Goal: Use online tool/utility: Utilize a website feature to perform a specific function

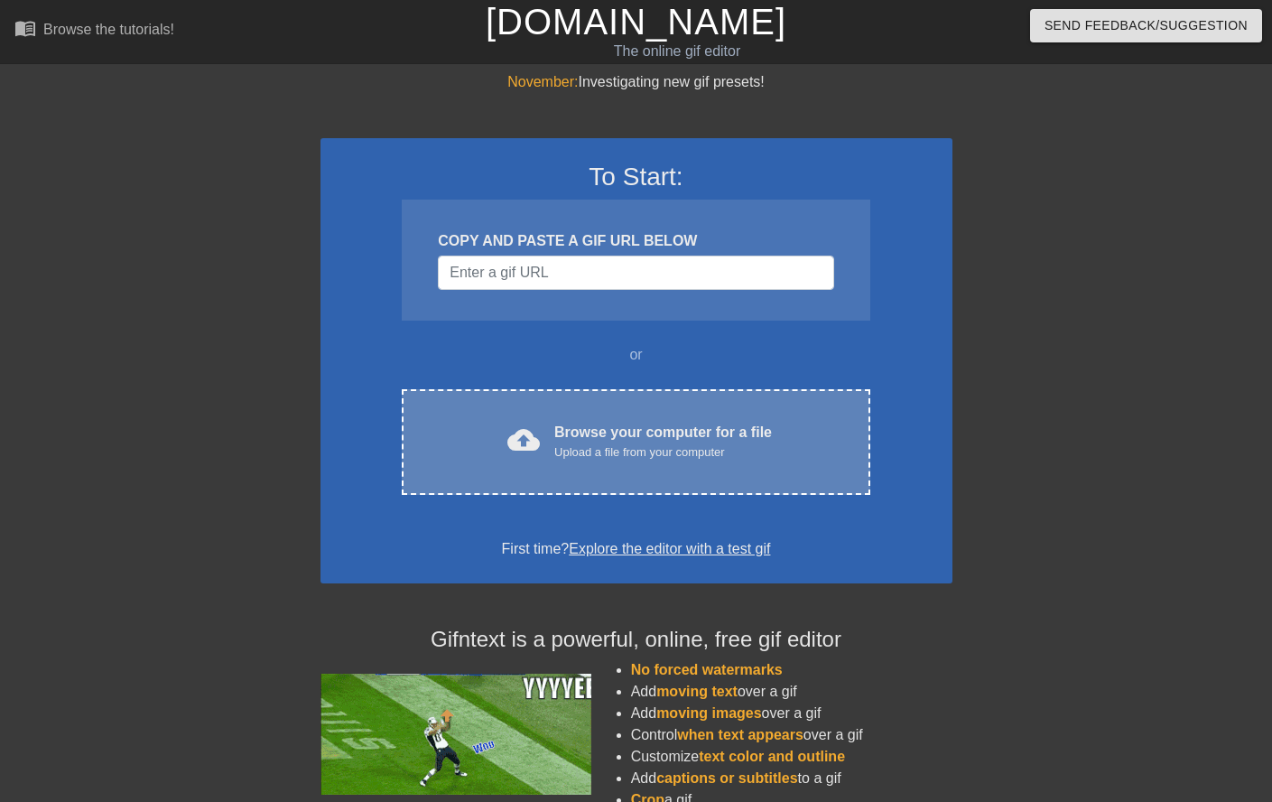
click at [544, 405] on div "cloud_upload Browse your computer for a file Upload a file from your computer C…" at bounding box center [636, 442] width 468 height 106
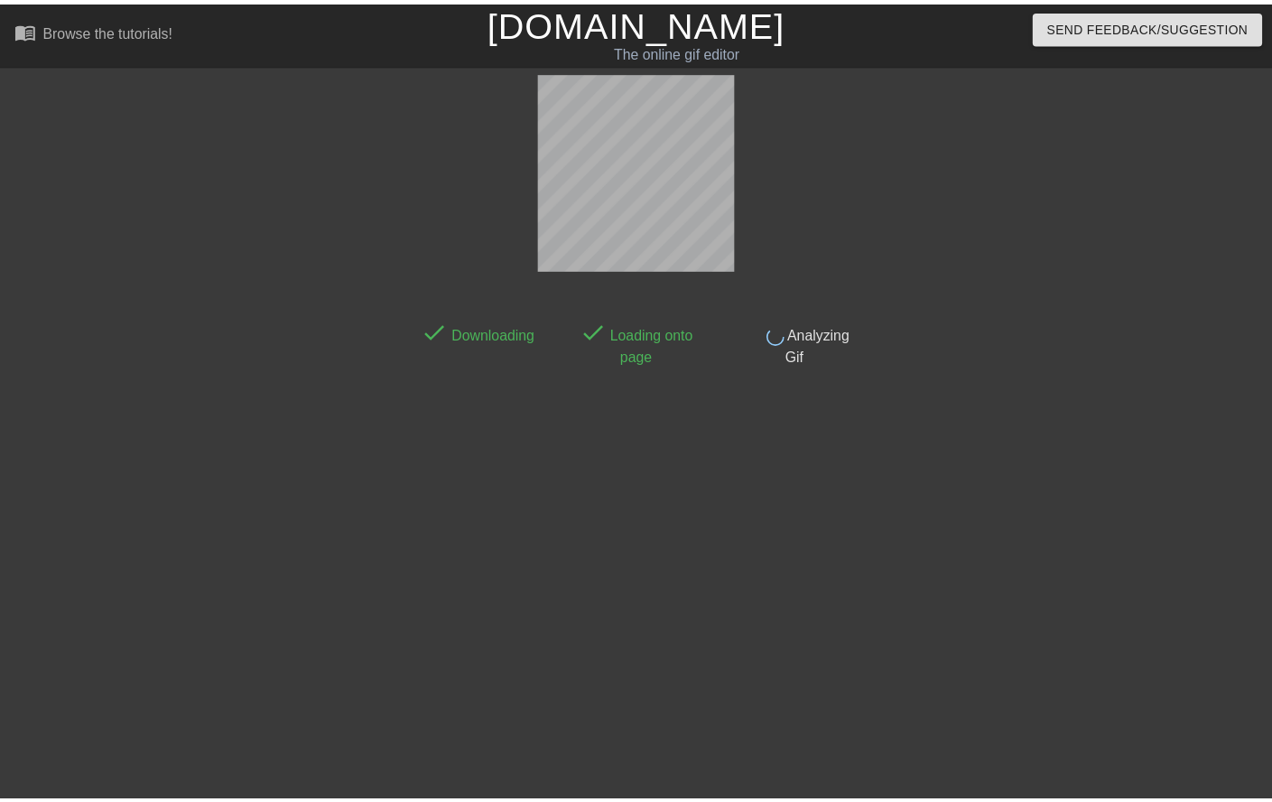
scroll to position [3, 0]
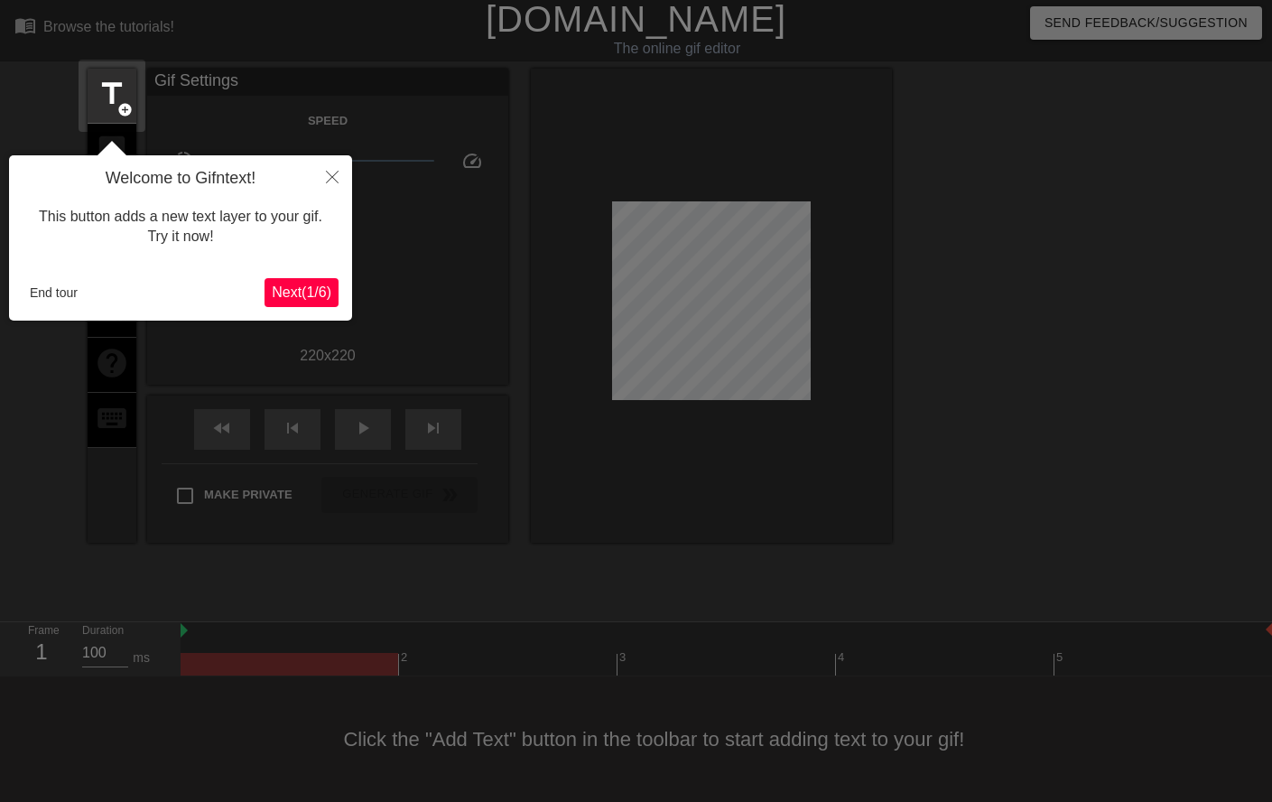
click at [293, 295] on span "Next ( 1 / 6 )" at bounding box center [302, 291] width 60 height 15
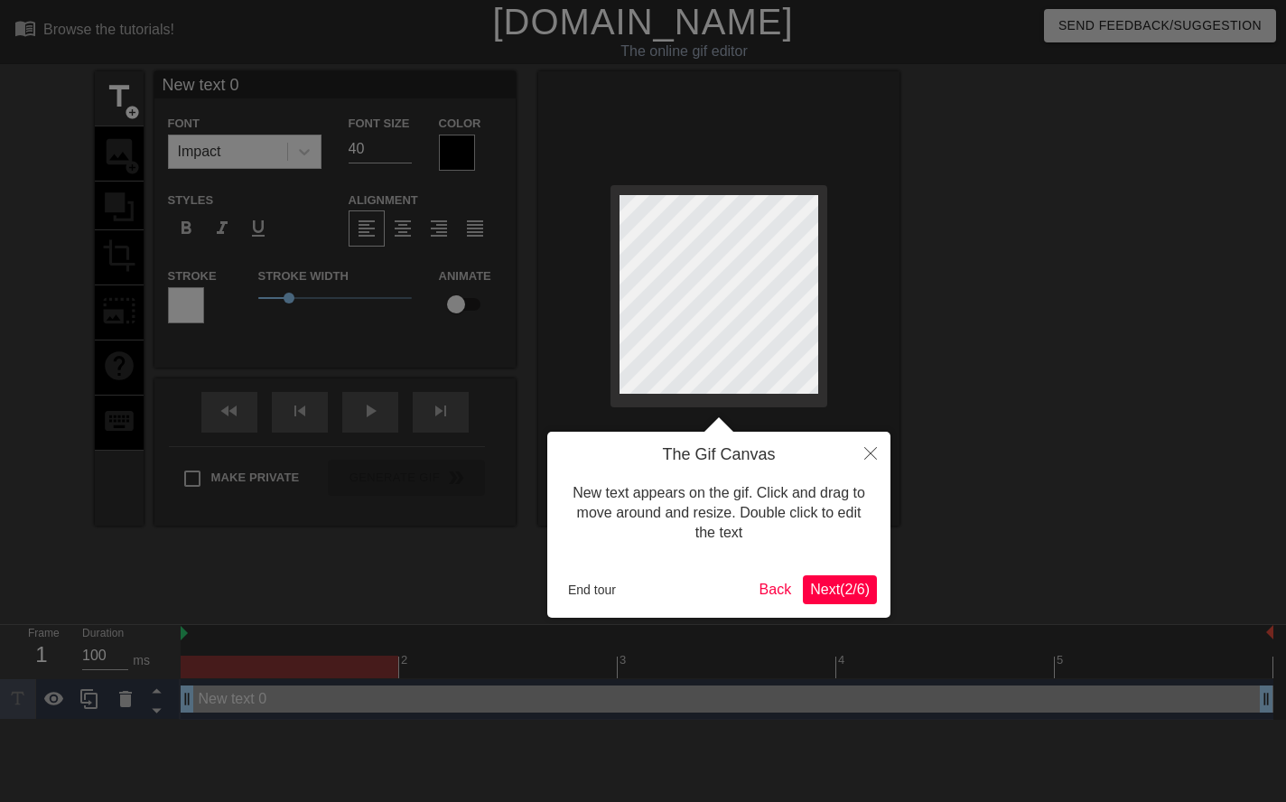
scroll to position [3, 5]
type input "F"
type textarea "F"
type input "Fo"
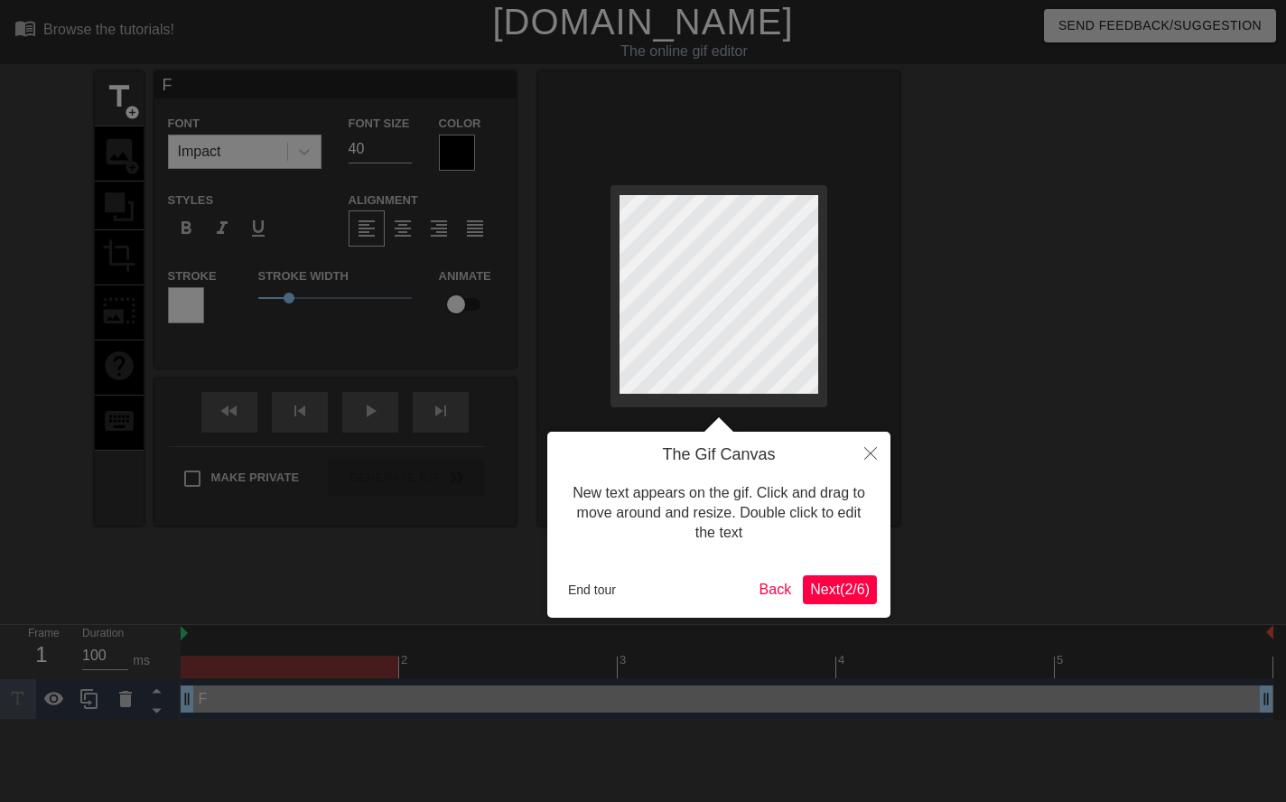
type textarea "Fo"
type input "Fou"
type textarea "Fou"
type input "Foun"
type textarea "Foun"
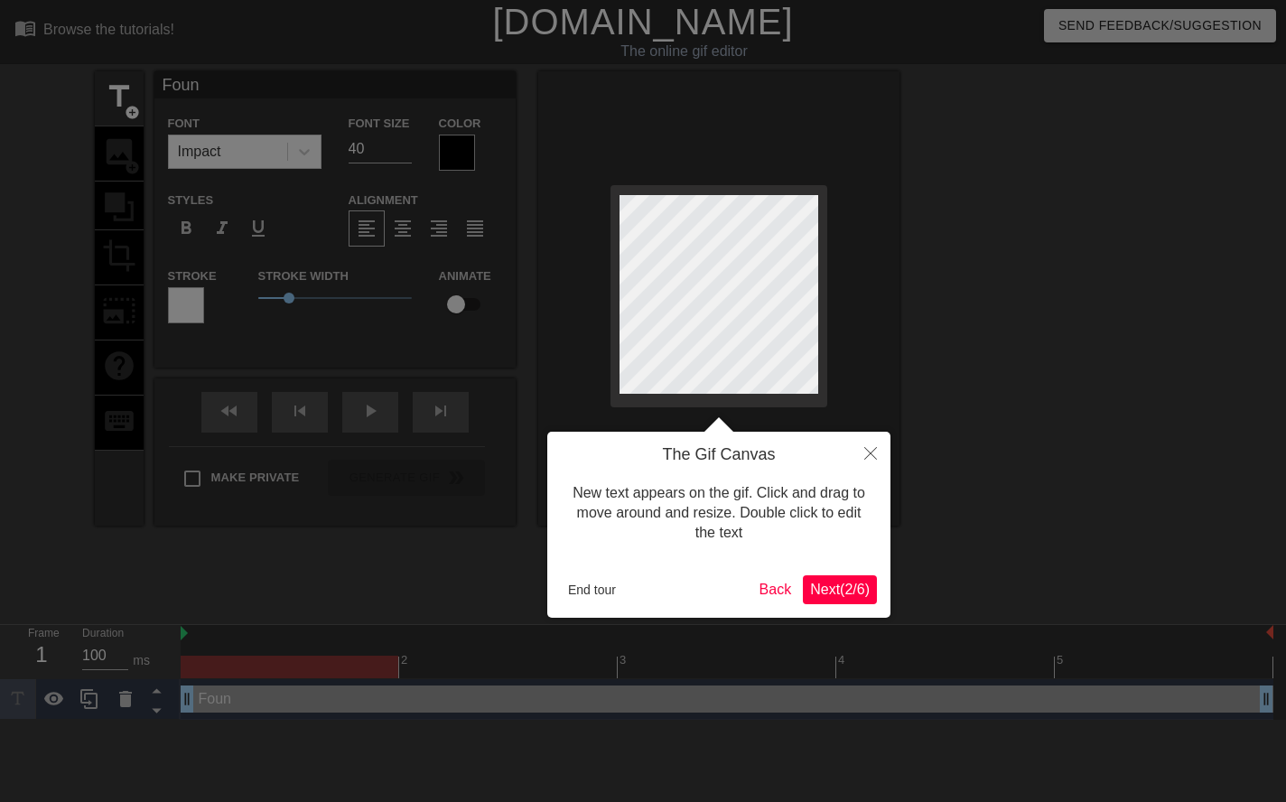
type input "Found"
type textarea "Found"
type input "Found"
type textarea "Found"
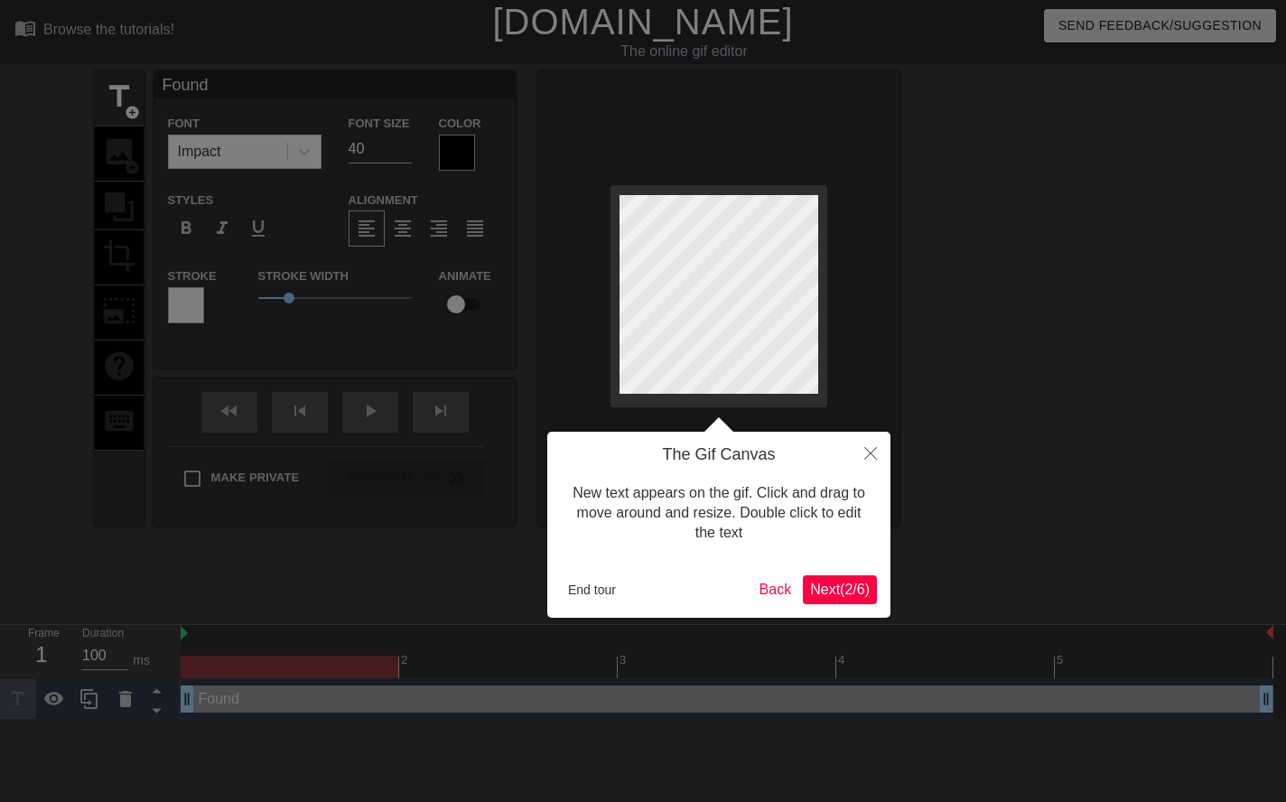
type input "Found O"
type textarea "Found O"
type input "Found On"
type textarea "Found On"
type input "Found One"
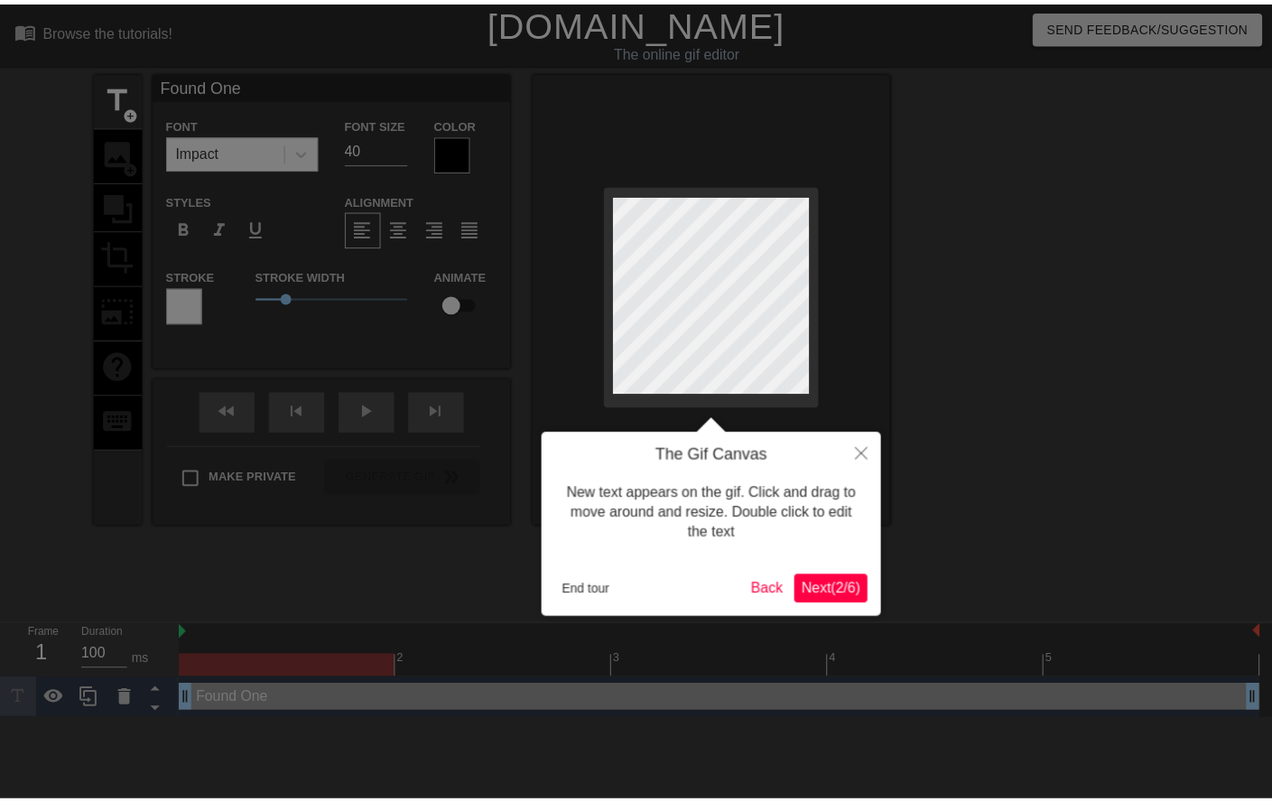
scroll to position [3, 5]
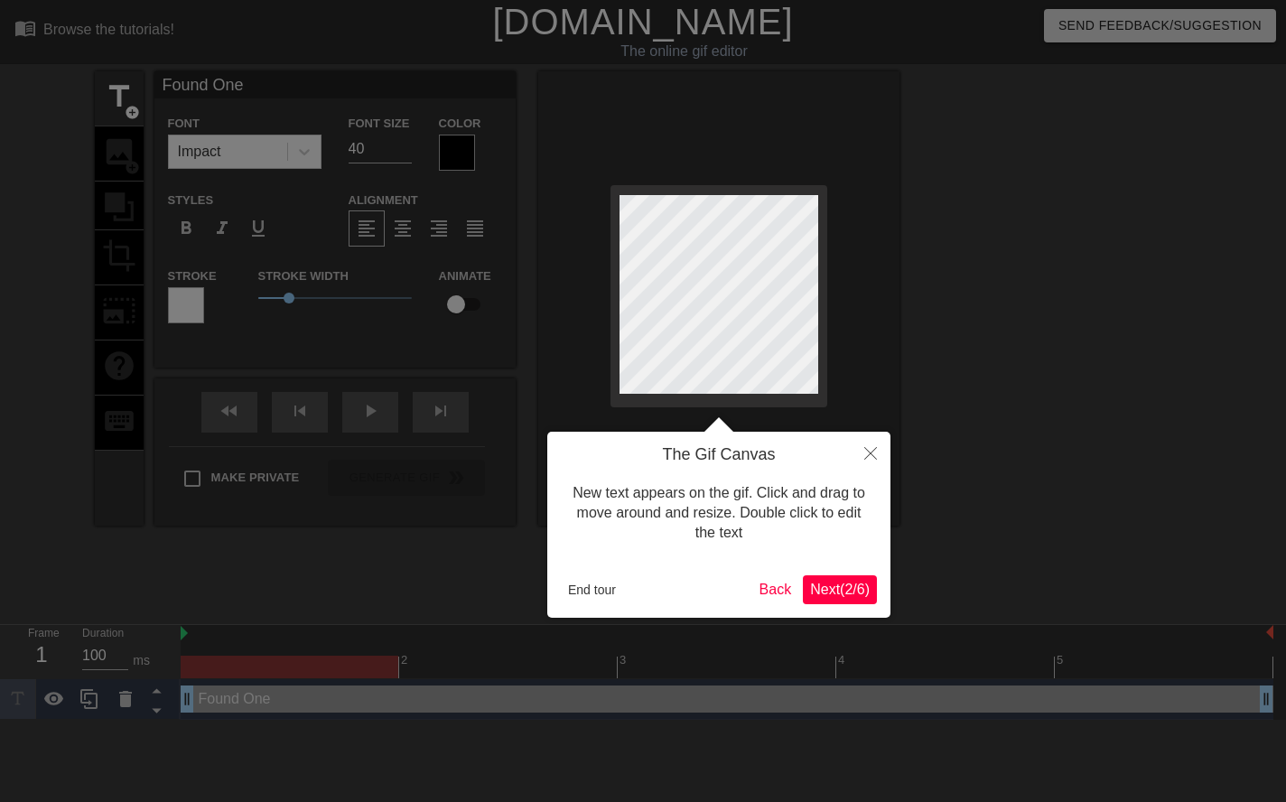
type textarea "Found One"
click at [824, 587] on span "Next ( 2 / 6 )" at bounding box center [840, 588] width 60 height 15
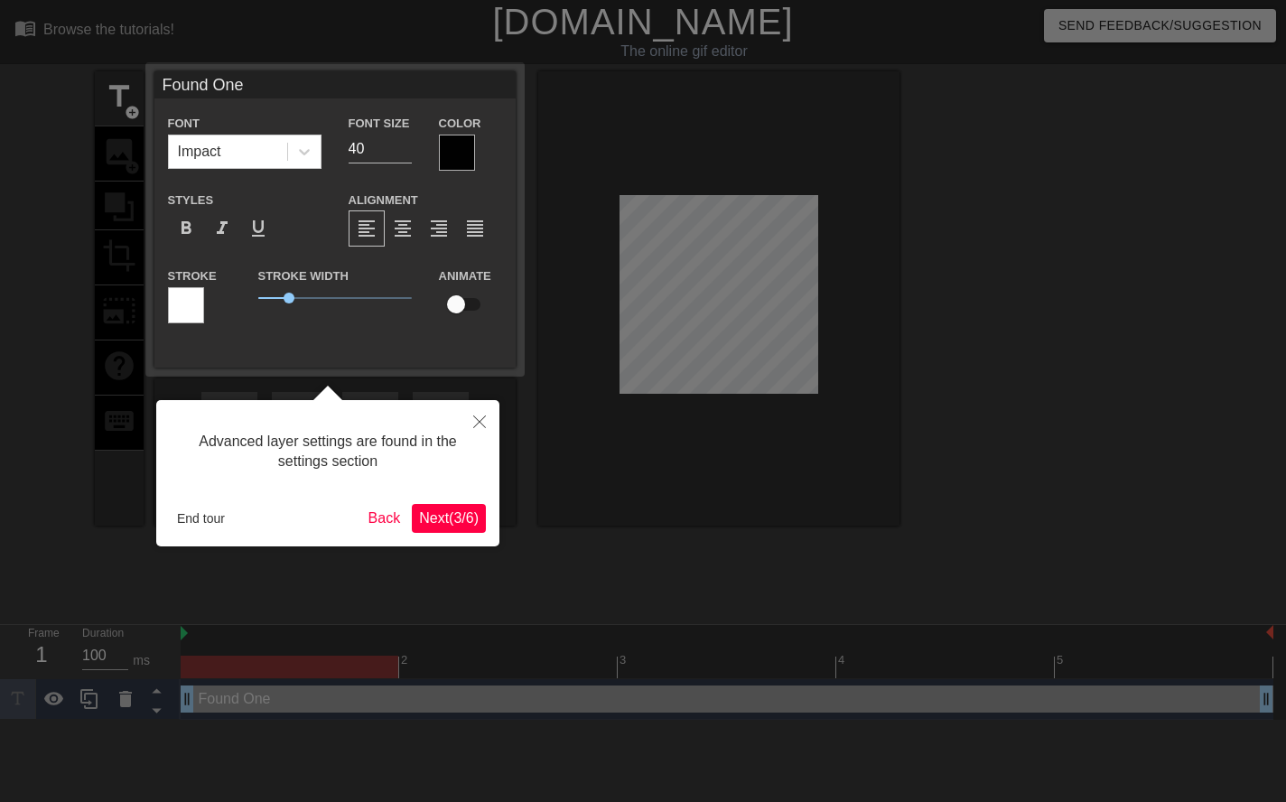
click at [431, 520] on span "Next ( 3 / 6 )" at bounding box center [449, 517] width 60 height 15
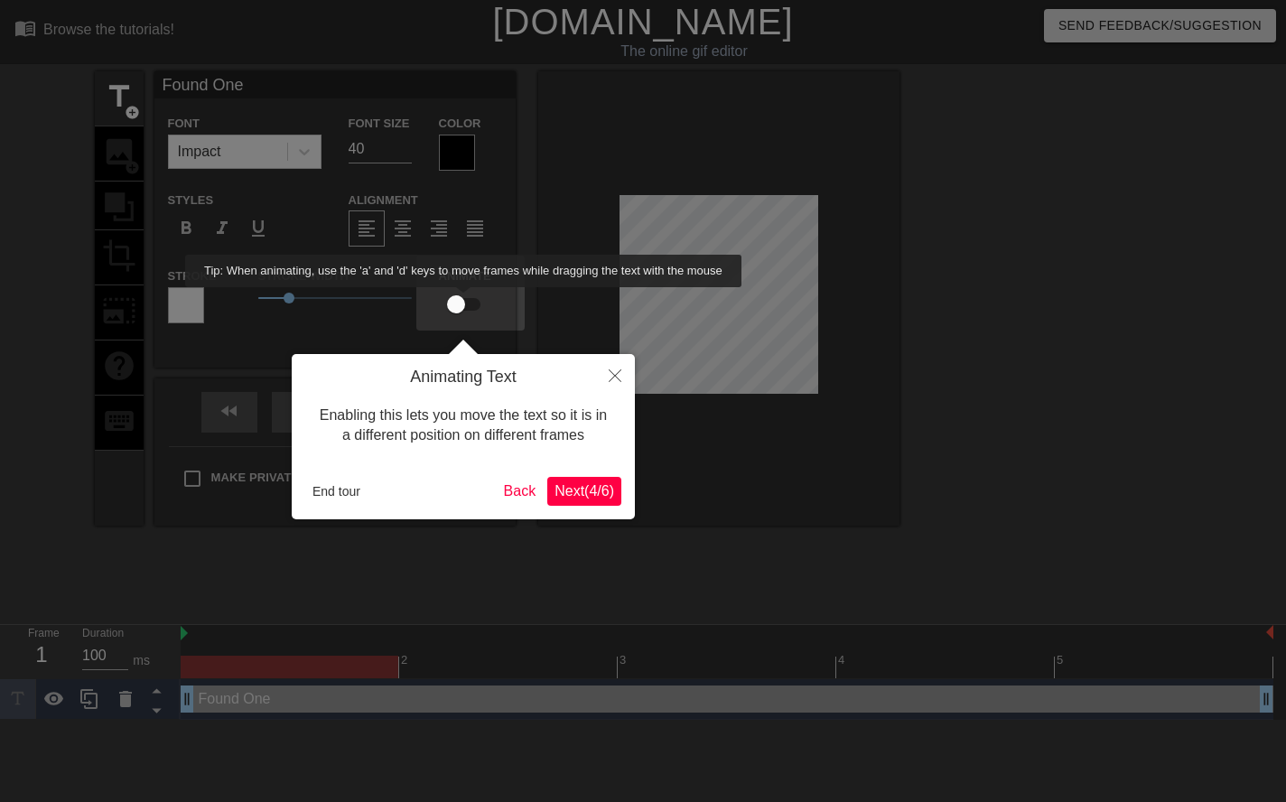
click at [464, 300] on input "checkbox" at bounding box center [455, 304] width 103 height 34
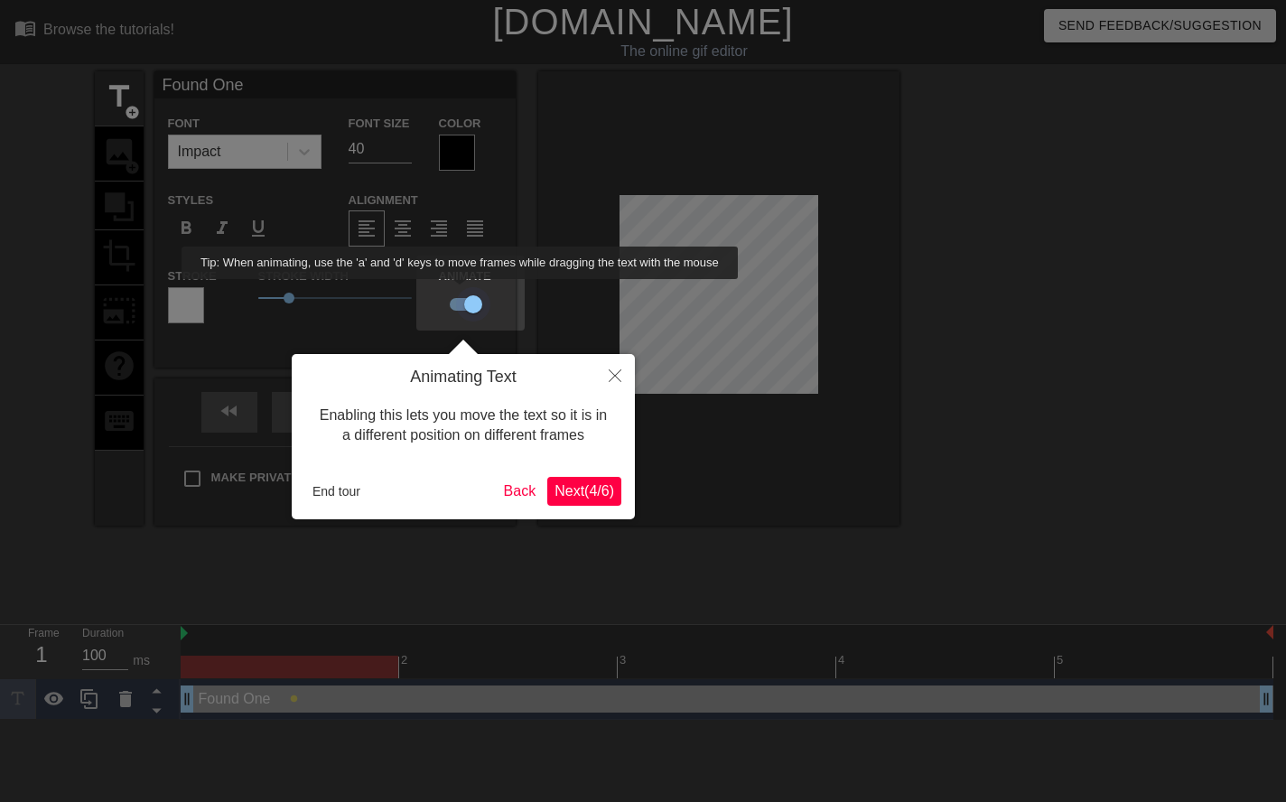
click at [460, 292] on input "checkbox" at bounding box center [473, 304] width 103 height 34
checkbox input "false"
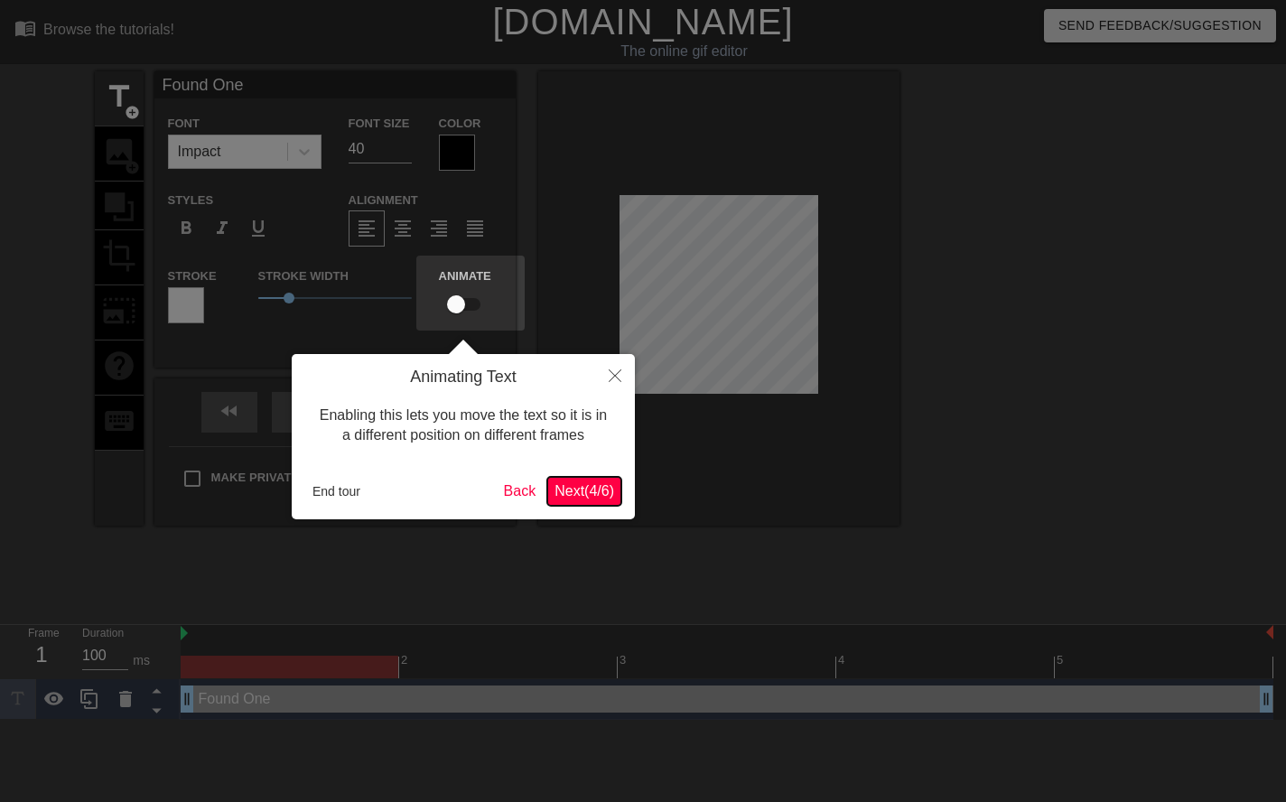
click at [563, 491] on span "Next ( 4 / 6 )" at bounding box center [584, 490] width 60 height 15
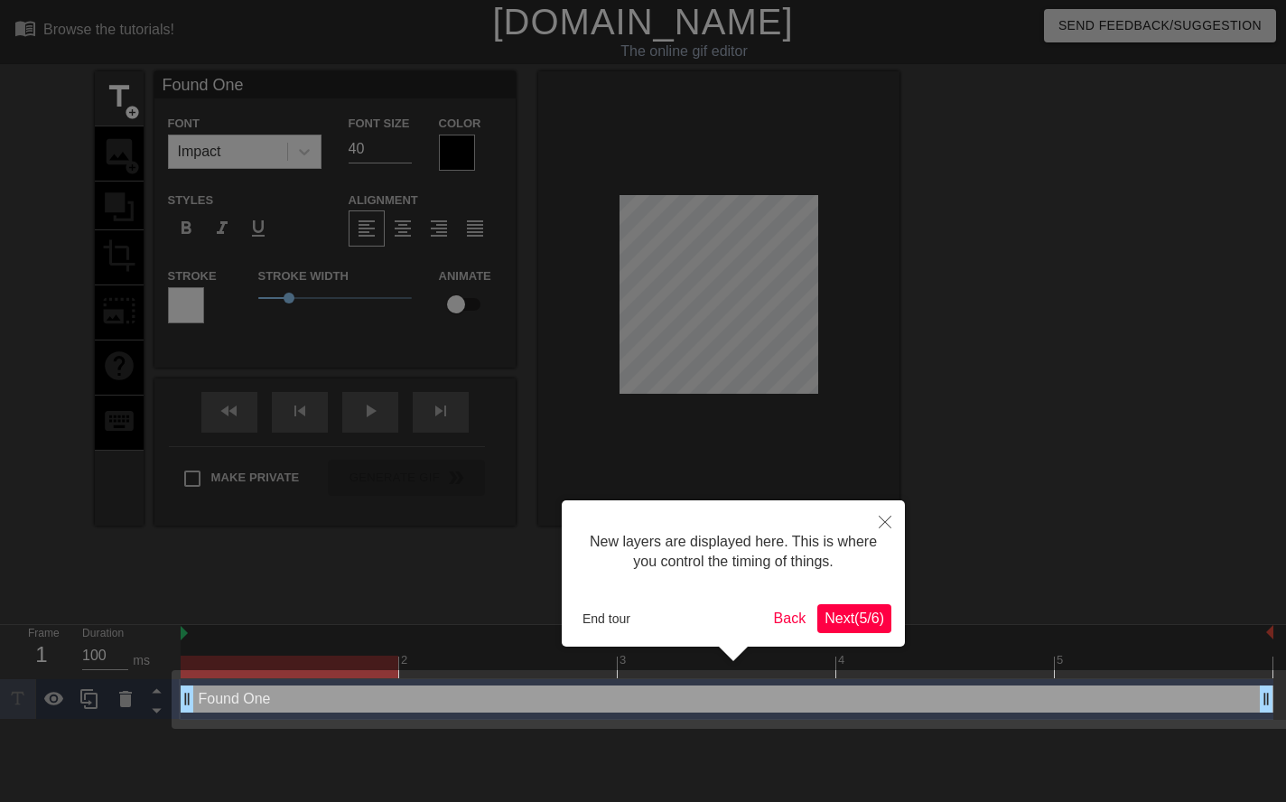
click at [857, 619] on span "Next ( 5 / 6 )" at bounding box center [854, 617] width 60 height 15
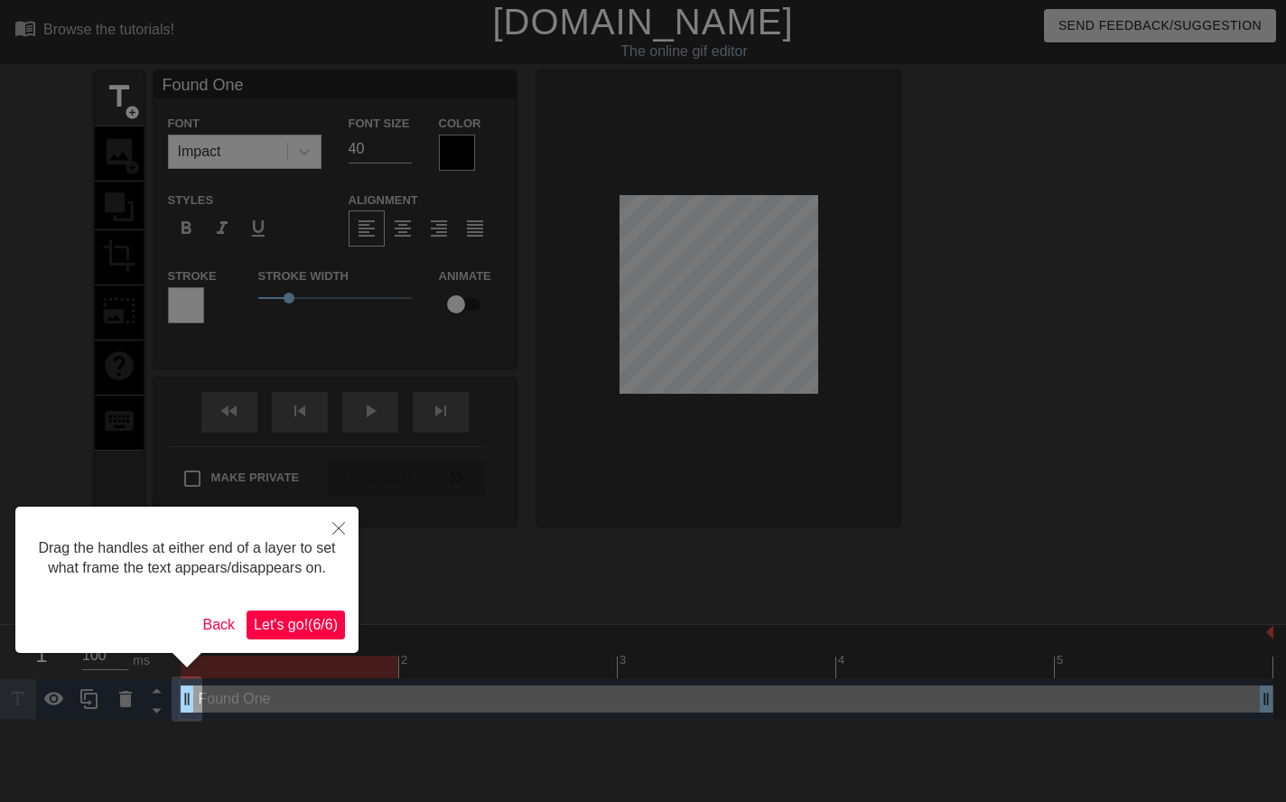
click at [312, 628] on span "Let's go! ( 6 / 6 )" at bounding box center [296, 624] width 84 height 15
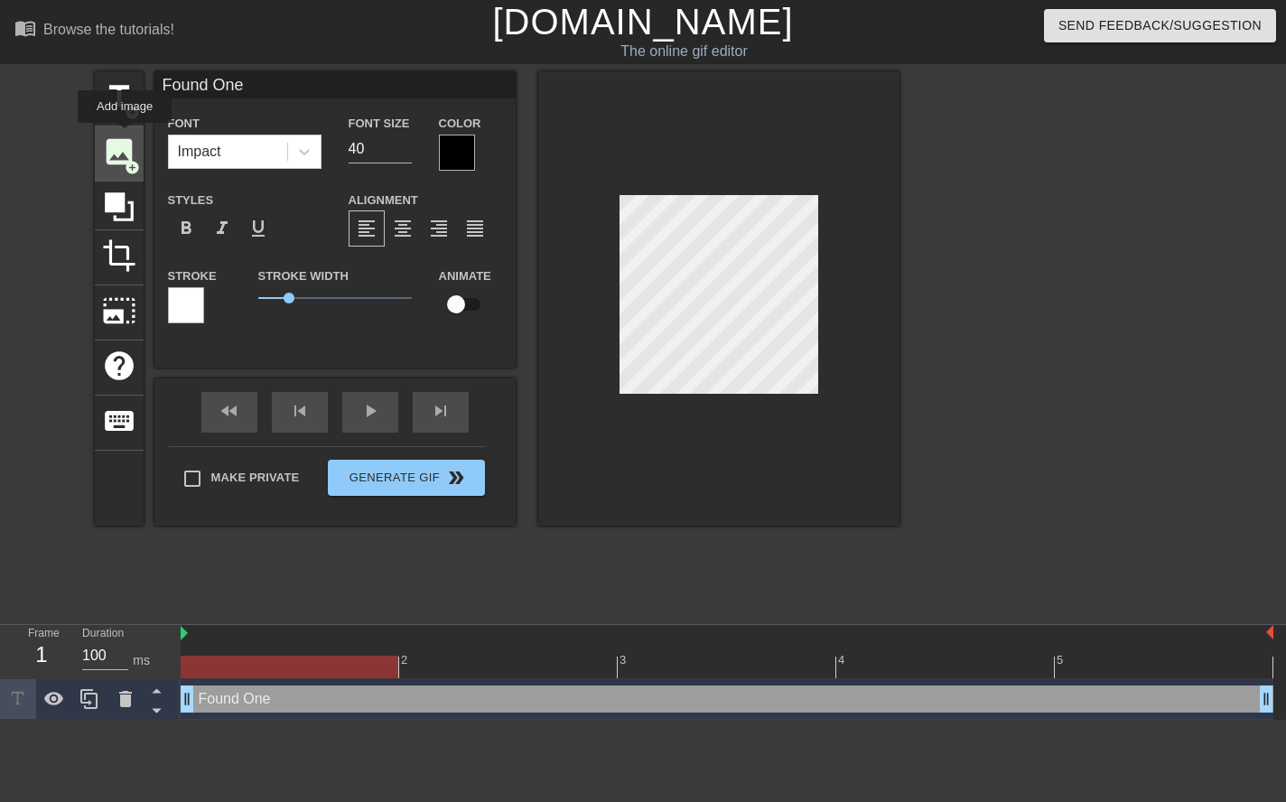
click at [125, 135] on span "image" at bounding box center [119, 152] width 34 height 34
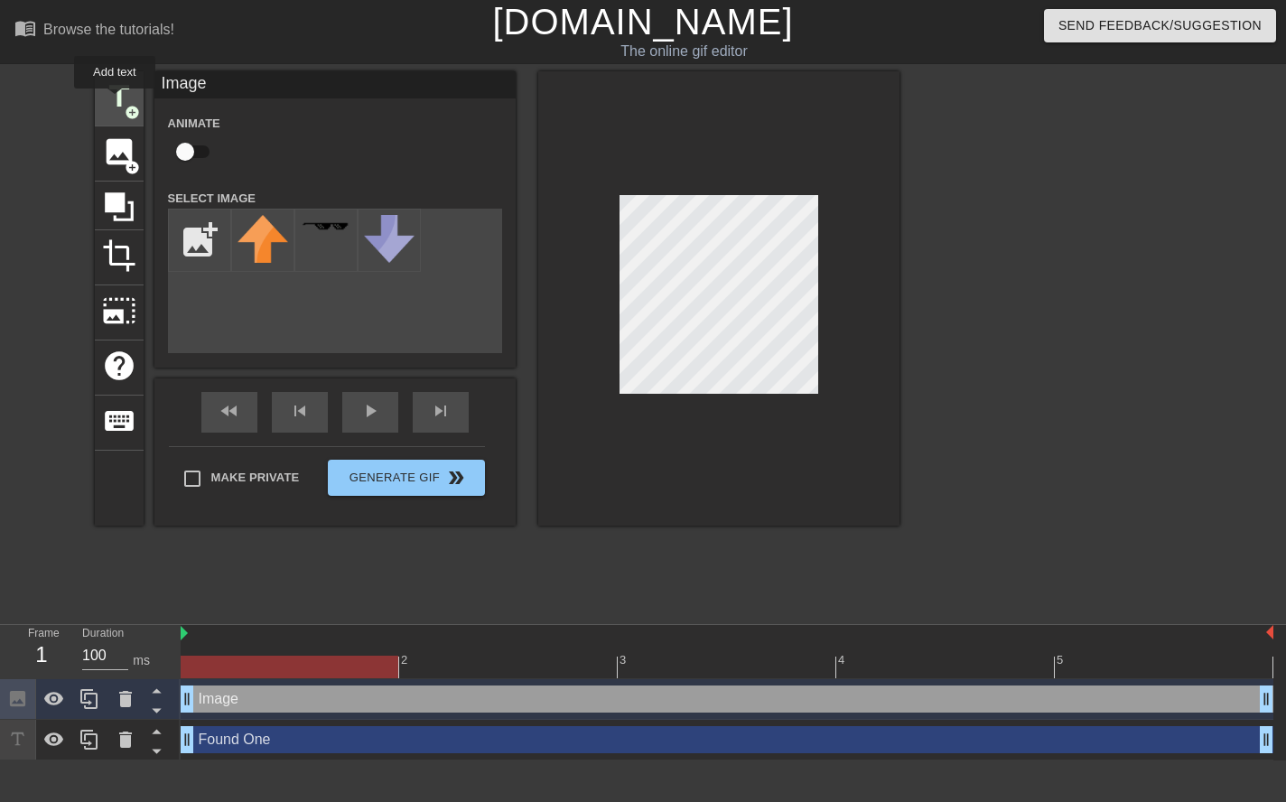
click at [115, 101] on span "title" at bounding box center [119, 96] width 34 height 34
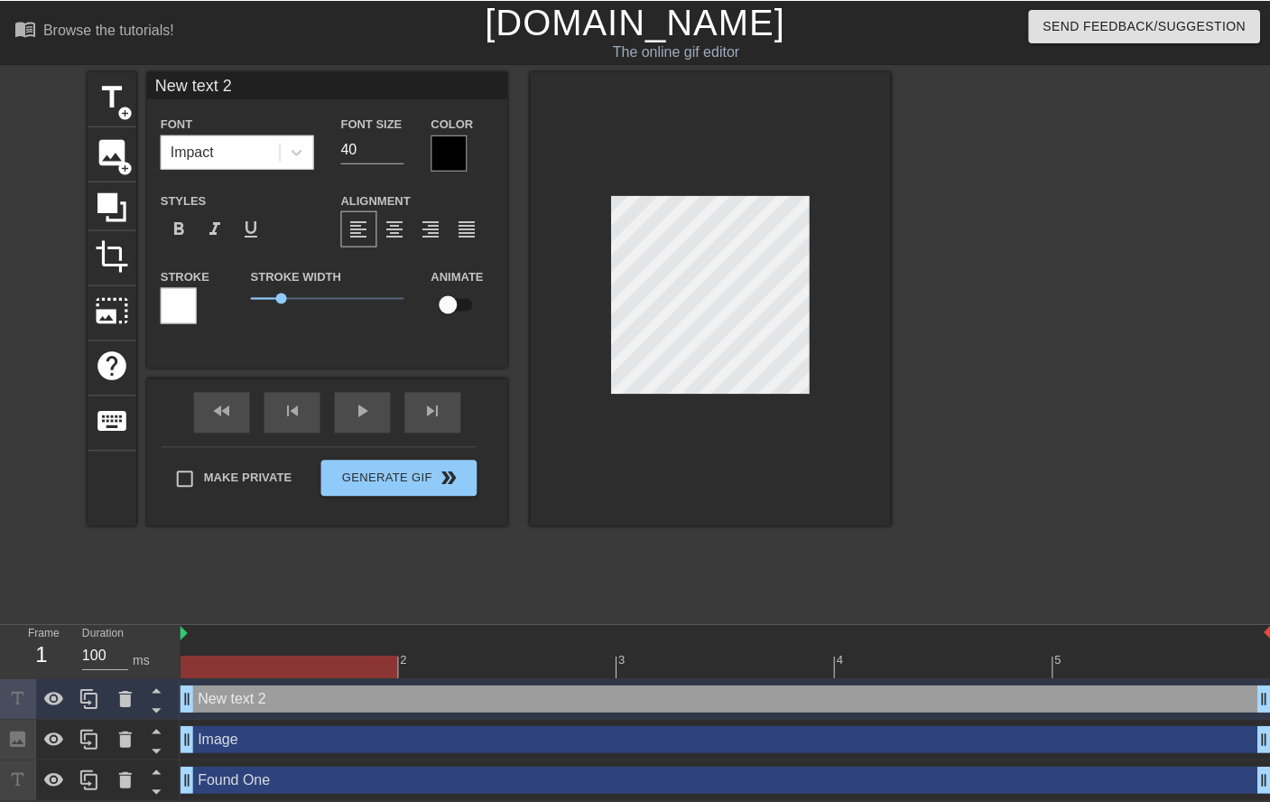
scroll to position [3, 3]
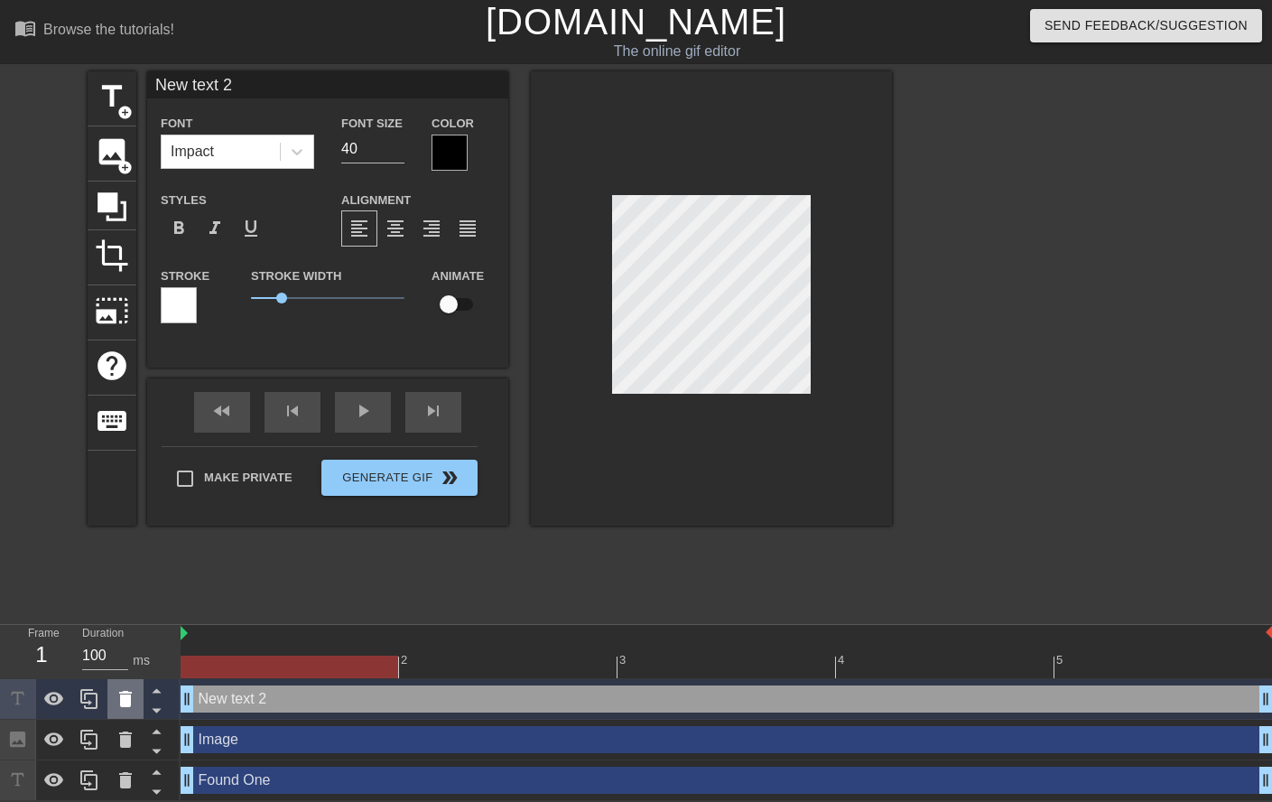
click at [124, 704] on icon at bounding box center [125, 699] width 13 height 16
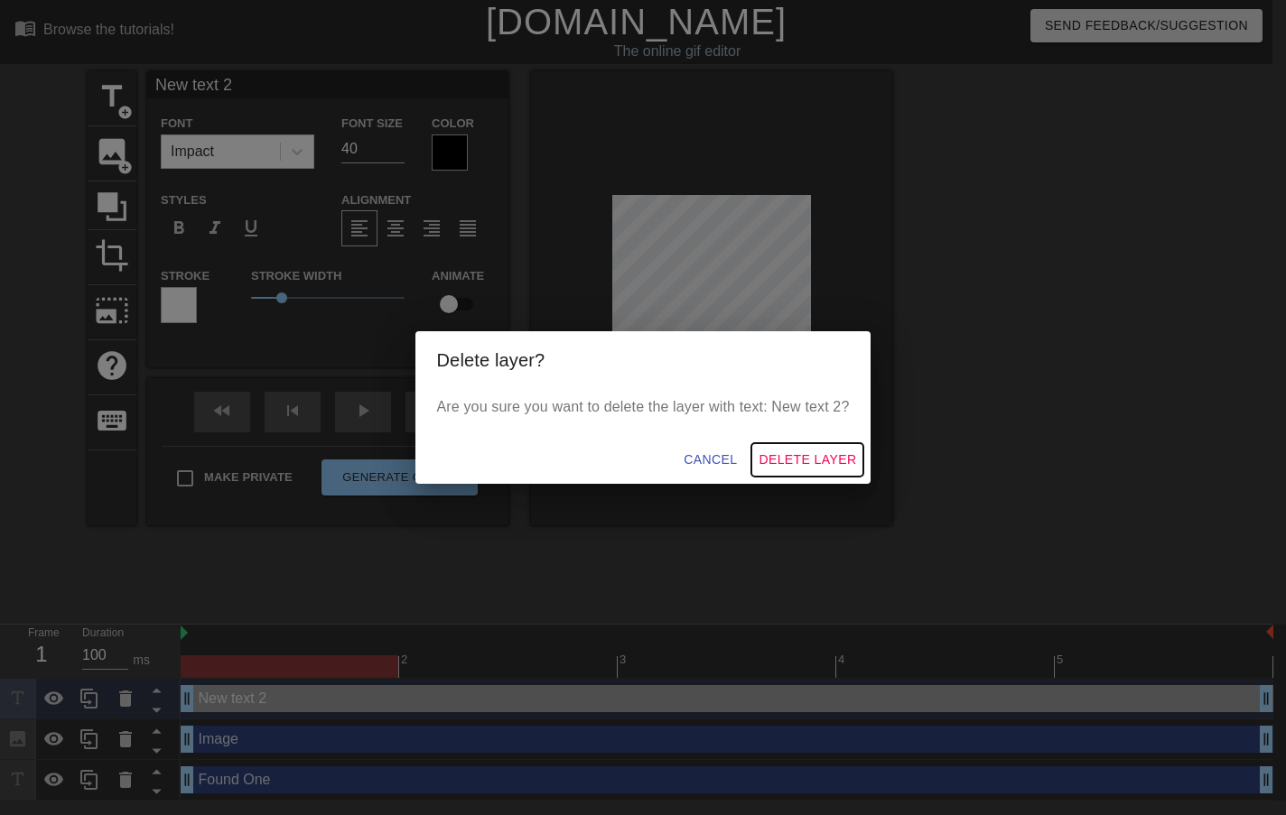
click at [792, 460] on span "Delete Layer" at bounding box center [807, 460] width 98 height 23
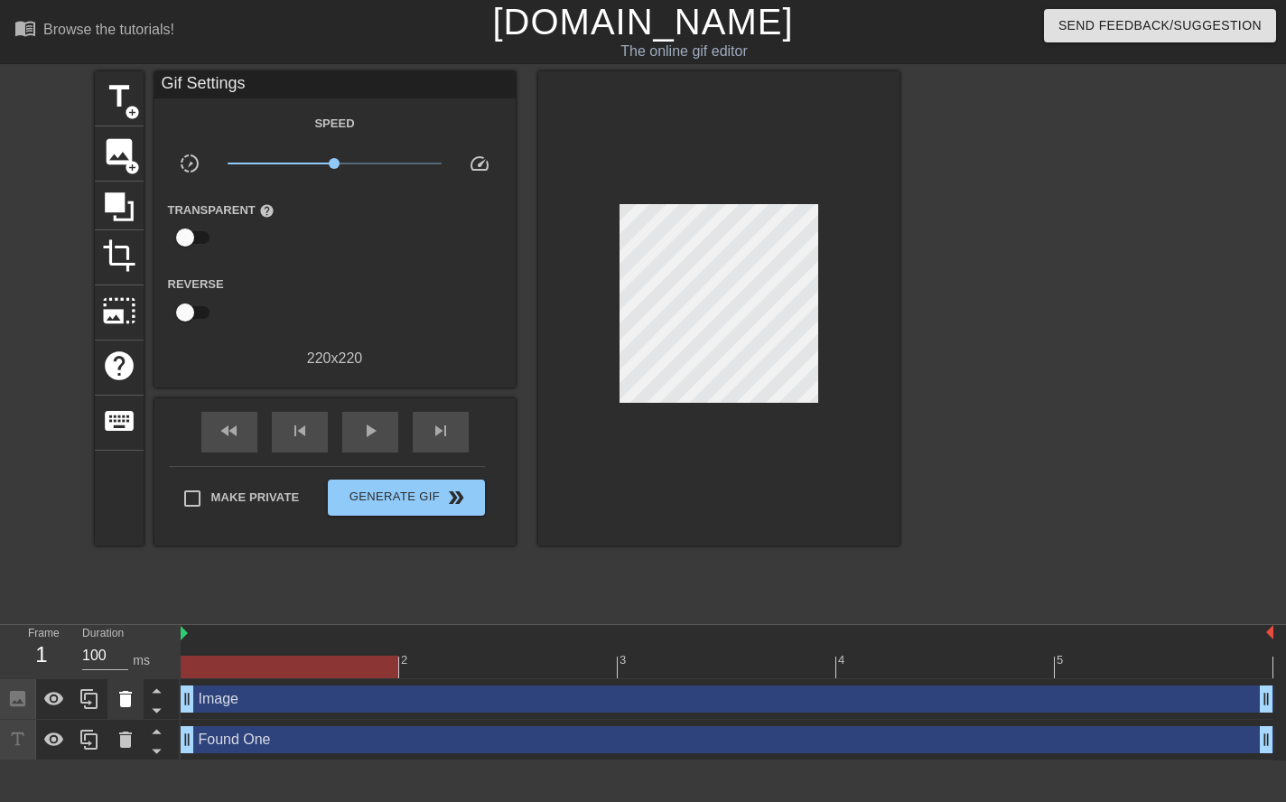
click at [126, 705] on icon at bounding box center [125, 699] width 13 height 16
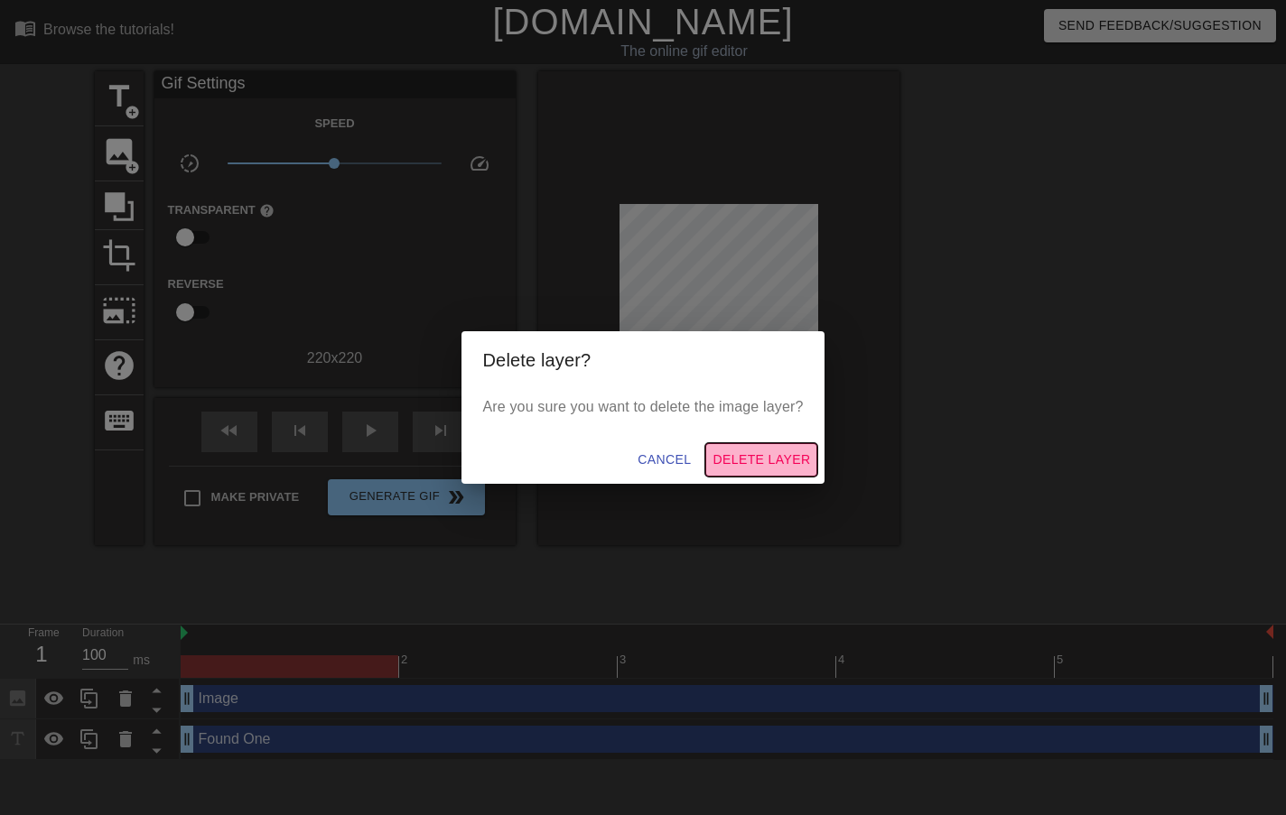
click at [774, 461] on span "Delete Layer" at bounding box center [761, 460] width 98 height 23
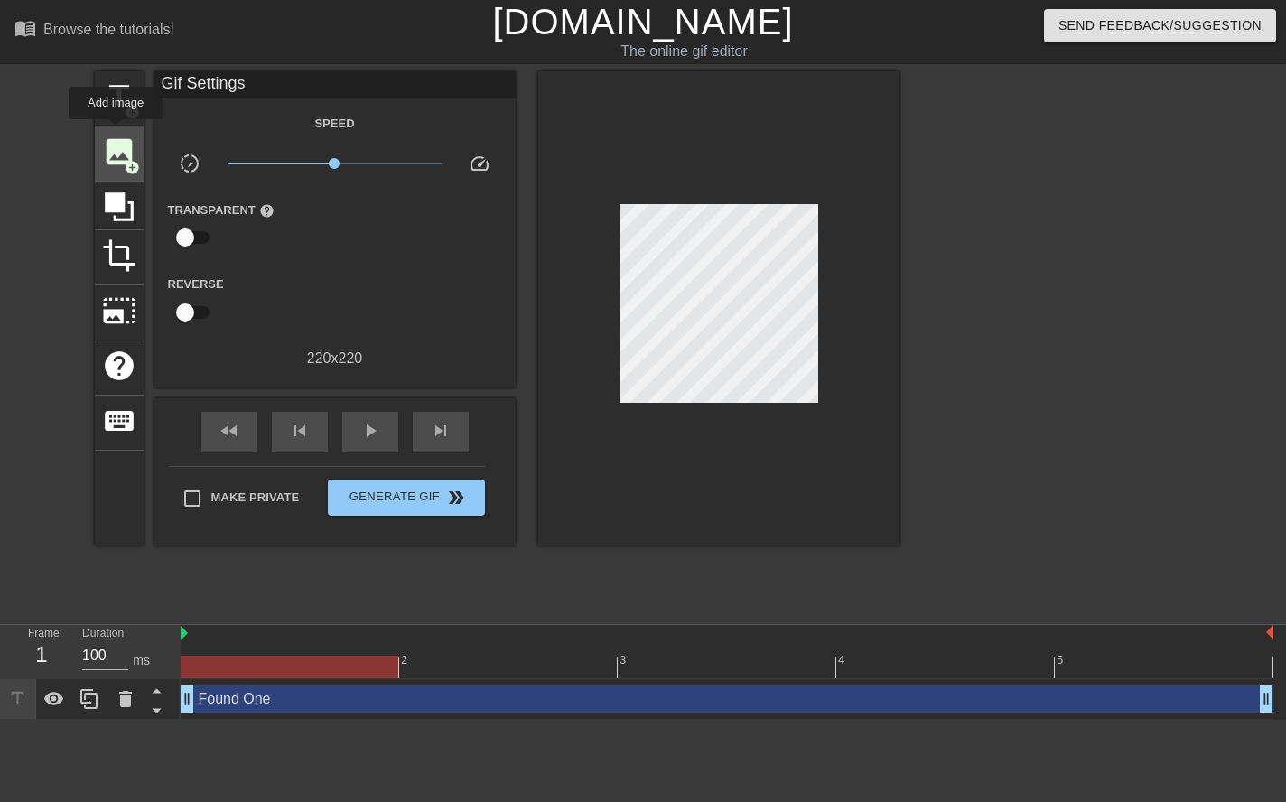
click at [116, 132] on div "image add_circle" at bounding box center [119, 153] width 49 height 55
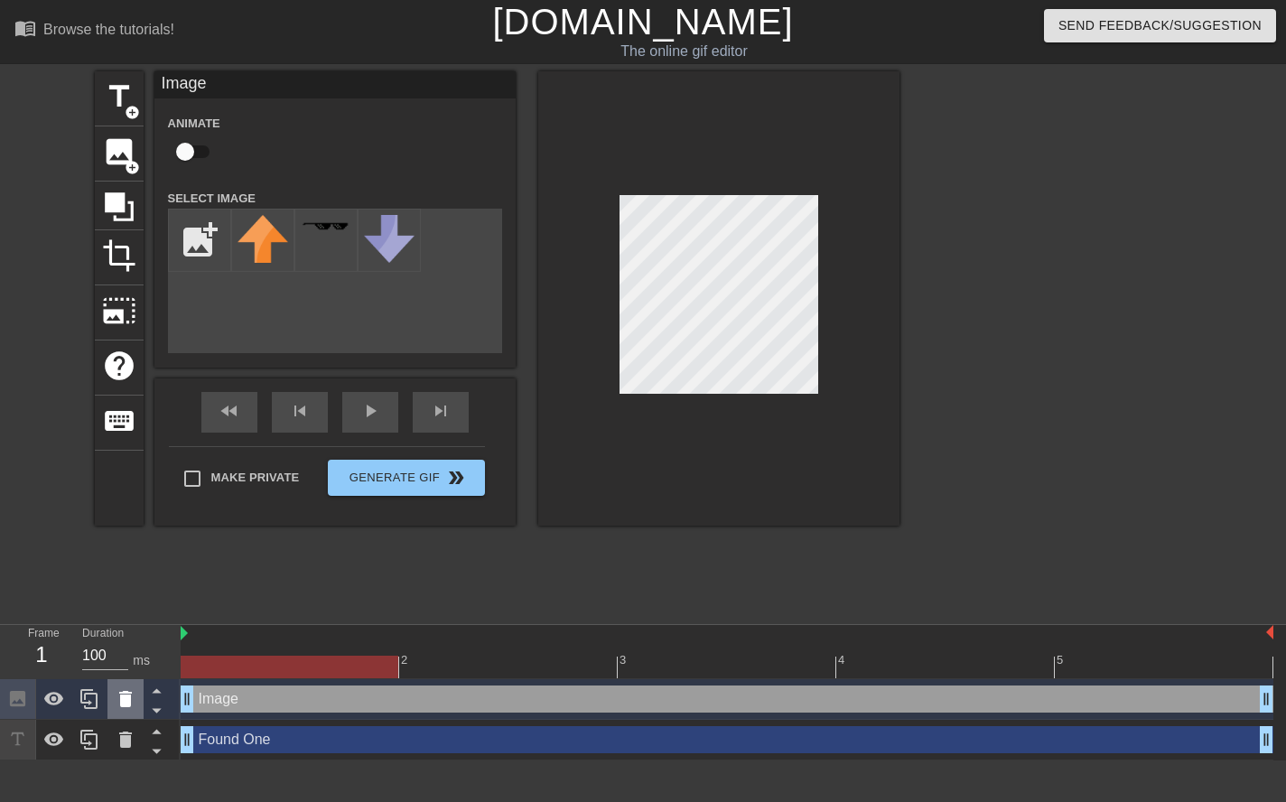
click at [116, 703] on icon at bounding box center [126, 699] width 22 height 22
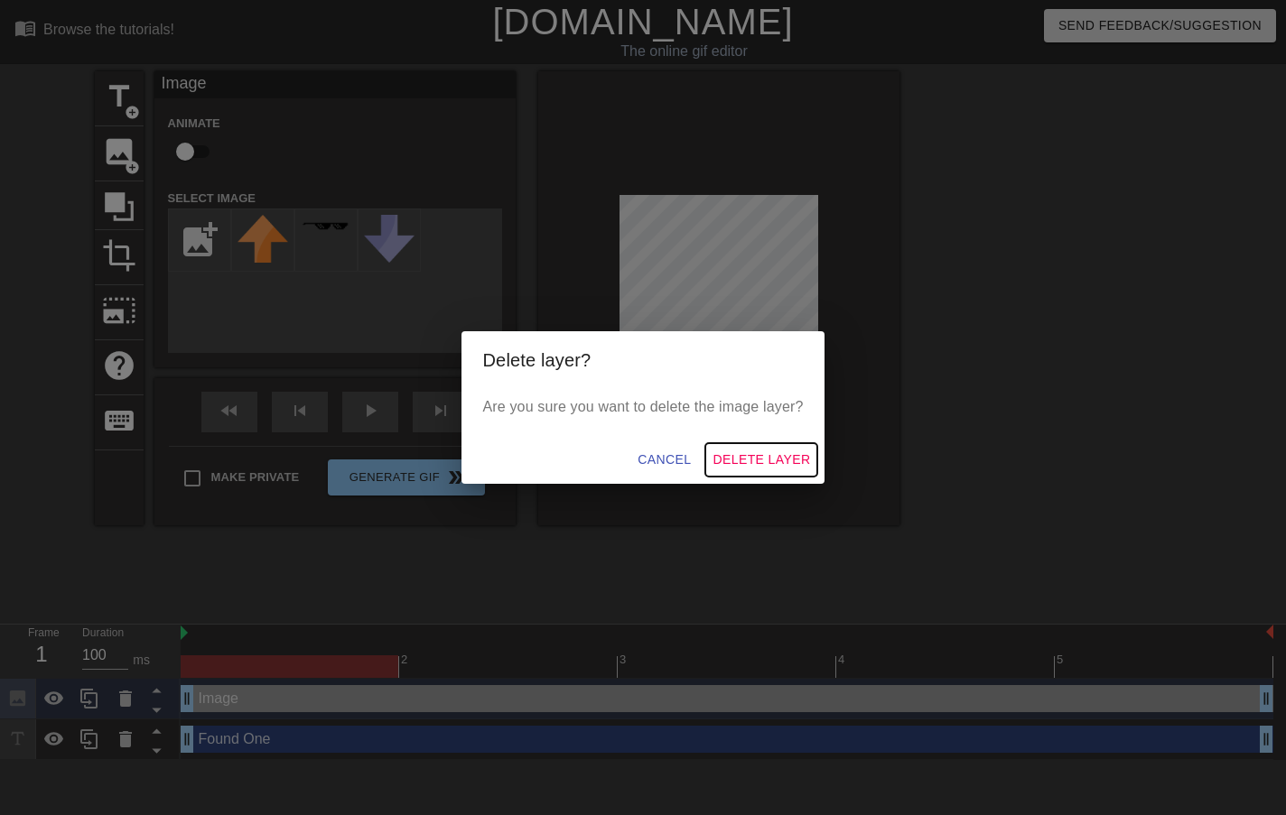
click at [763, 451] on span "Delete Layer" at bounding box center [761, 460] width 98 height 23
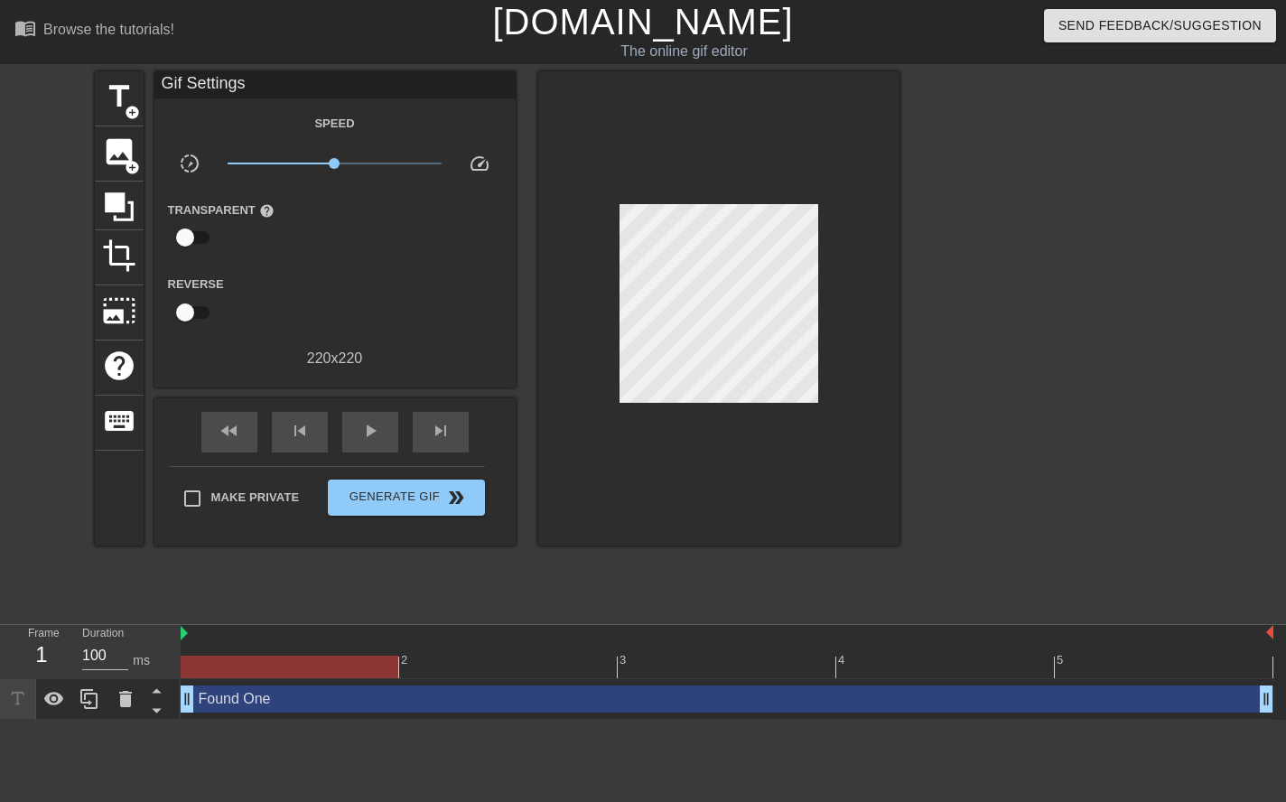
drag, startPoint x: 221, startPoint y: 742, endPoint x: 178, endPoint y: 734, distance: 44.1
click at [177, 720] on html "menu_book Browse the tutorials! [DOMAIN_NAME] The online gif editor Send Feedba…" at bounding box center [643, 360] width 1286 height 720
drag, startPoint x: 421, startPoint y: 707, endPoint x: 423, endPoint y: 655, distance: 51.5
click at [423, 655] on div "2 3 4 5 Found One drag_handle drag_handle" at bounding box center [733, 672] width 1105 height 95
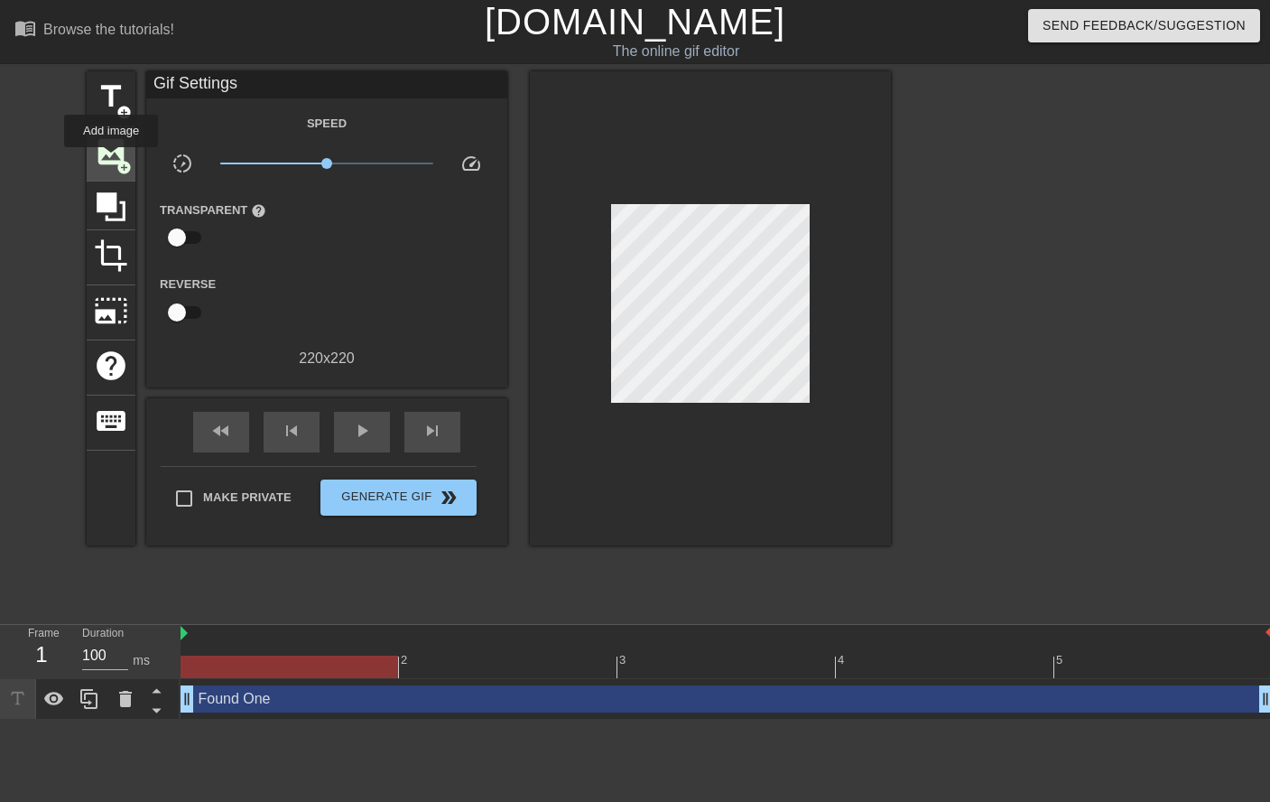
click at [110, 160] on span "image" at bounding box center [111, 152] width 34 height 34
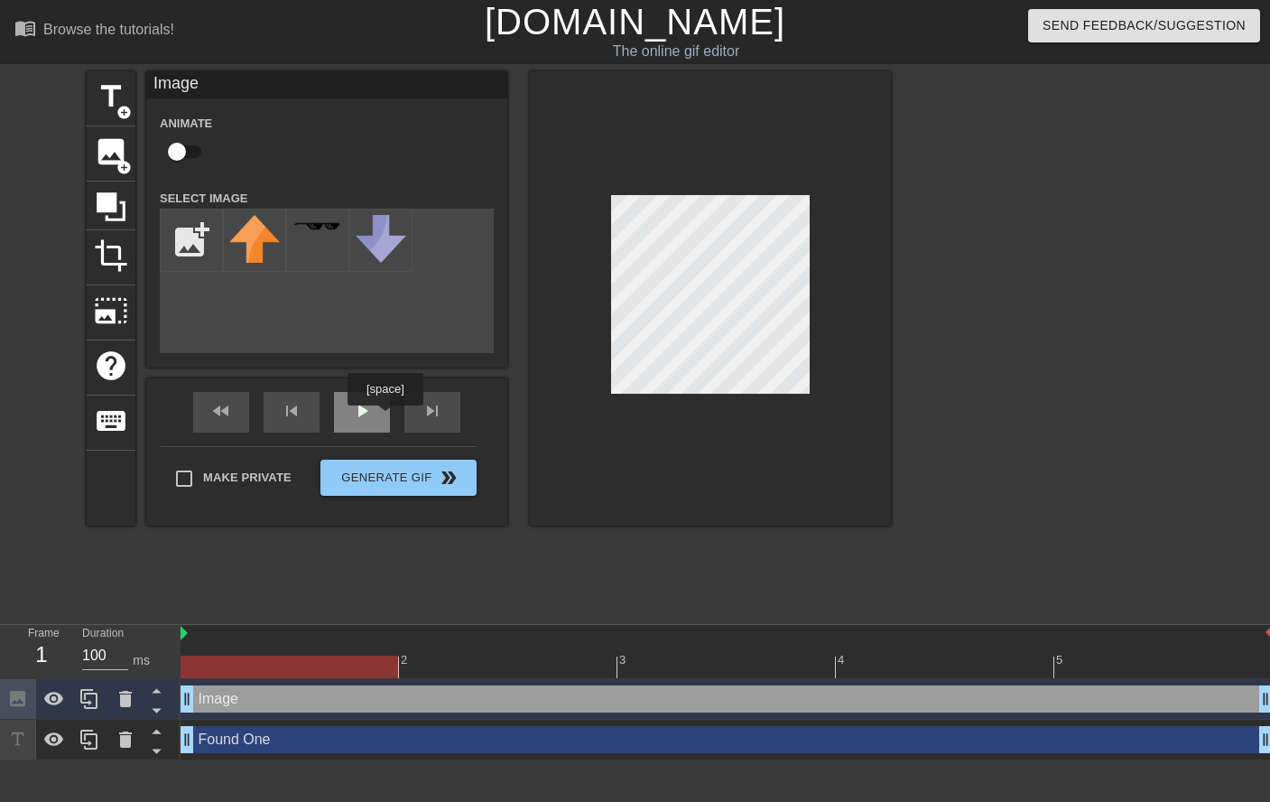
click at [385, 418] on div "play_arrow" at bounding box center [362, 412] width 56 height 41
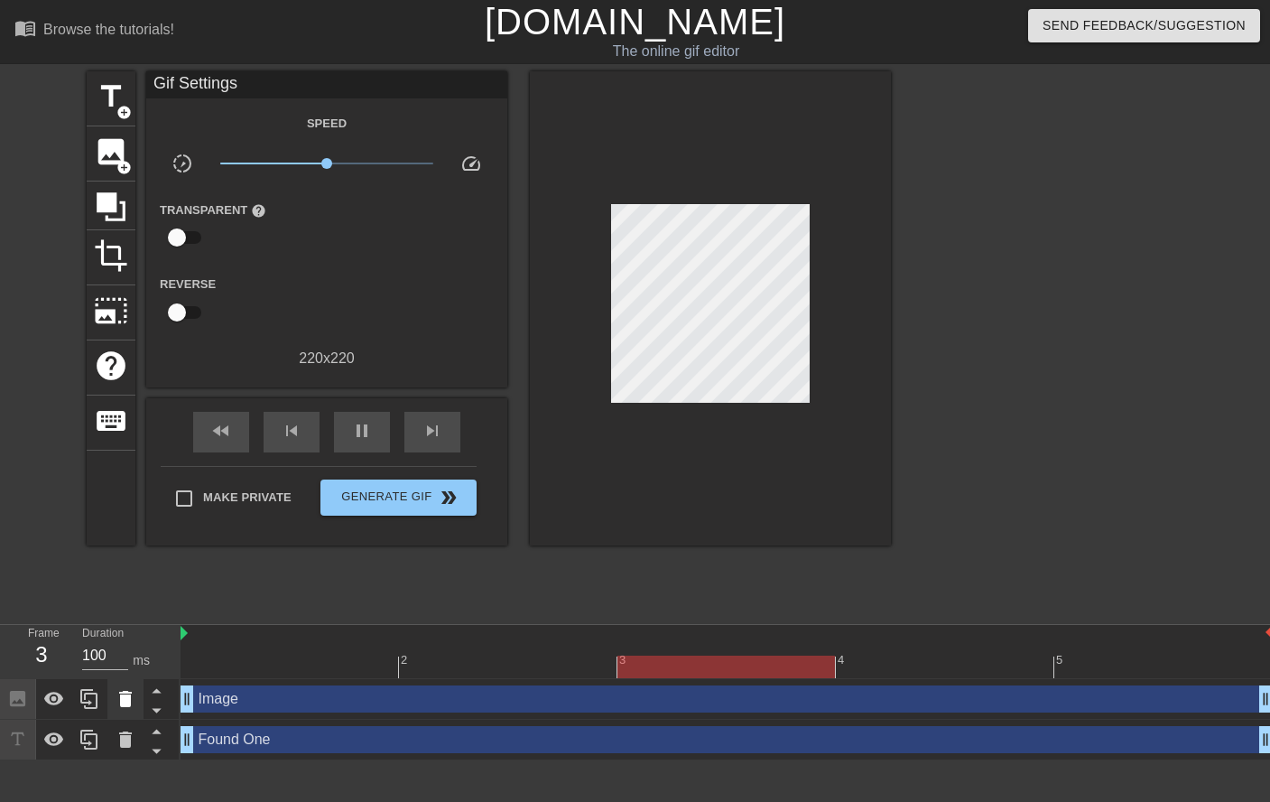
click at [121, 704] on icon at bounding box center [125, 699] width 13 height 16
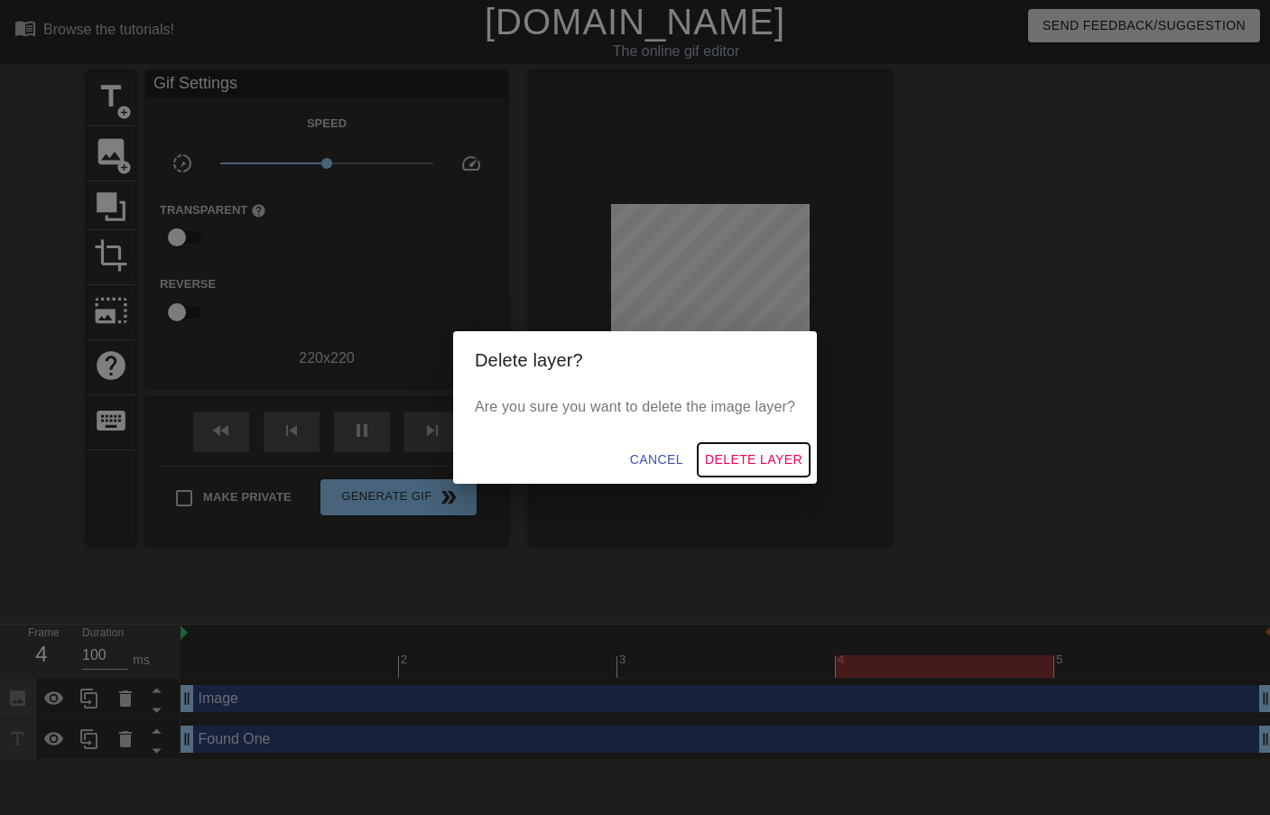
click at [748, 460] on span "Delete Layer" at bounding box center [754, 460] width 98 height 23
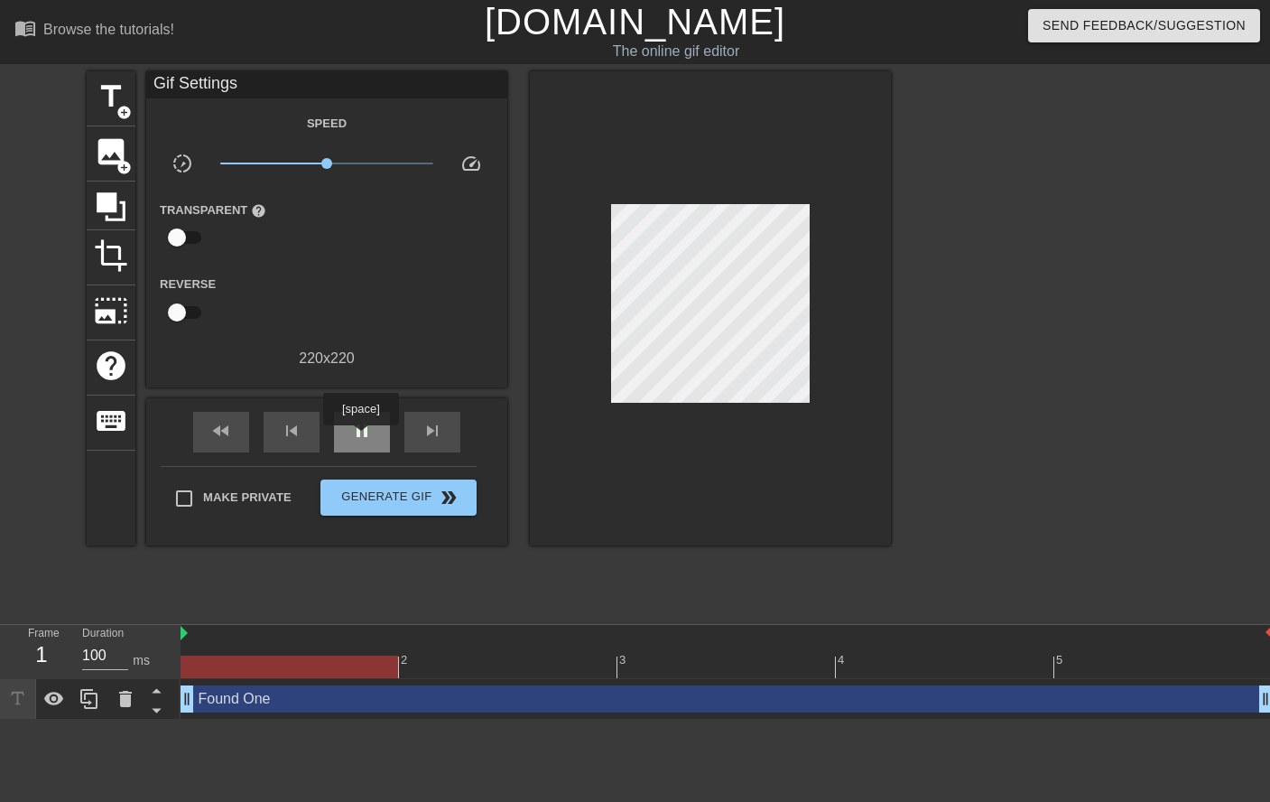
click at [360, 437] on span "pause" at bounding box center [362, 431] width 22 height 22
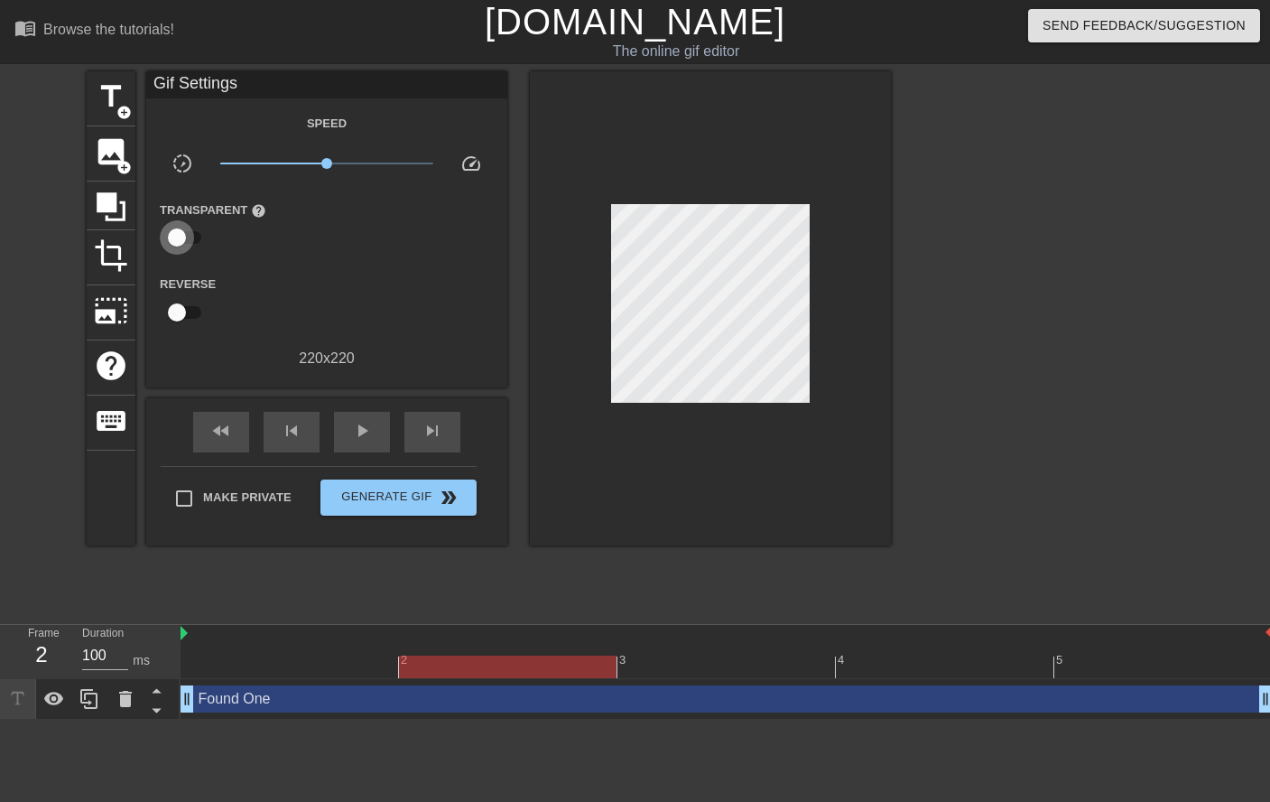
click at [176, 231] on input "checkbox" at bounding box center [177, 237] width 103 height 34
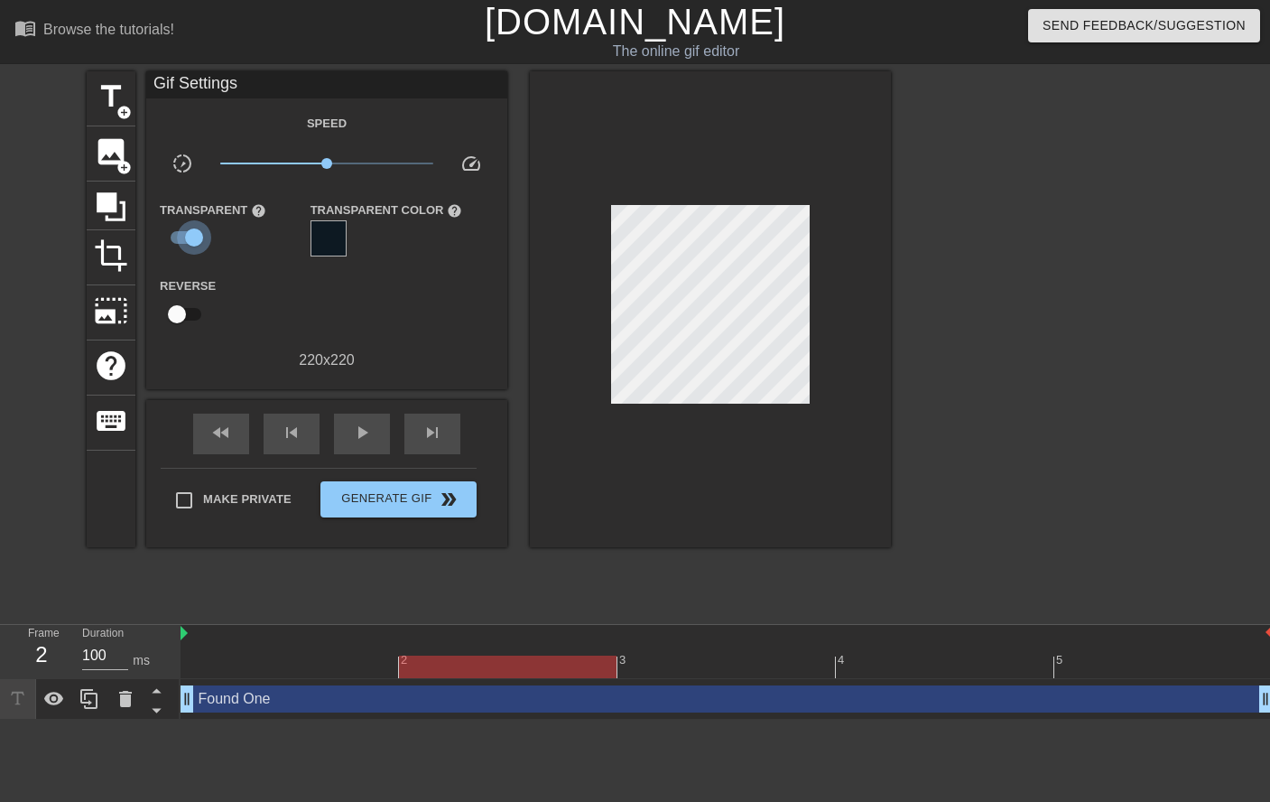
click at [176, 231] on input "checkbox" at bounding box center [194, 237] width 103 height 34
checkbox input "false"
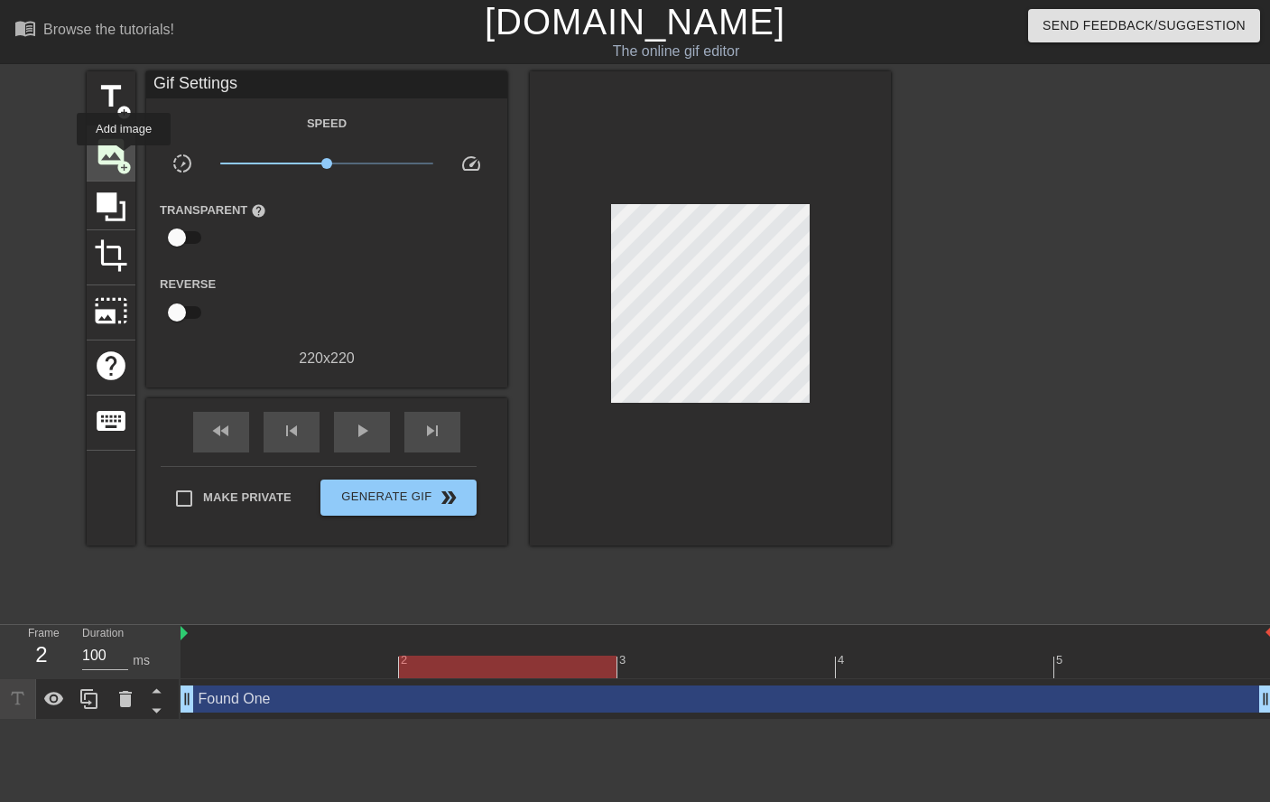
click at [124, 160] on span "add_circle" at bounding box center [123, 167] width 15 height 15
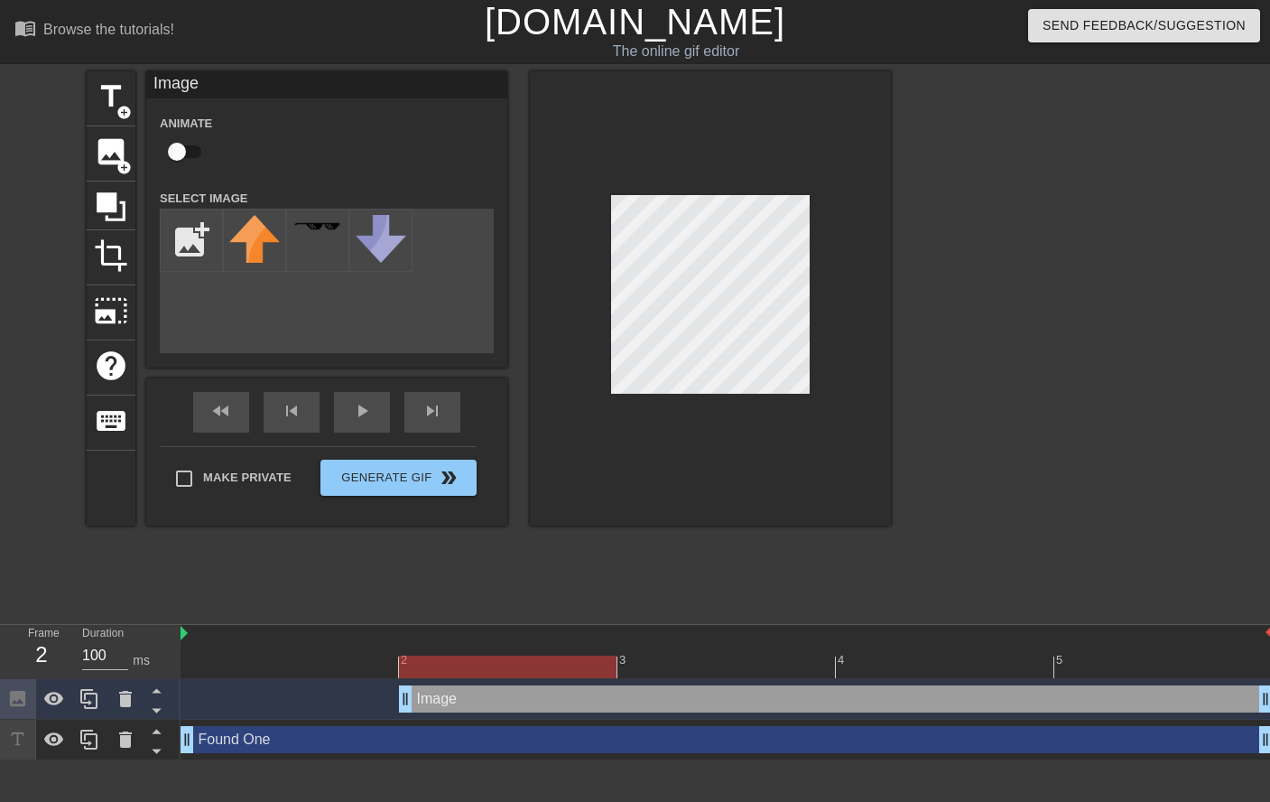
click at [177, 150] on input "checkbox" at bounding box center [177, 152] width 103 height 34
click at [177, 150] on input "checkbox" at bounding box center [194, 152] width 103 height 34
checkbox input "false"
click at [206, 257] on input "file" at bounding box center [191, 239] width 61 height 61
type input "C:\fakepath\39gs95qe-b.png"
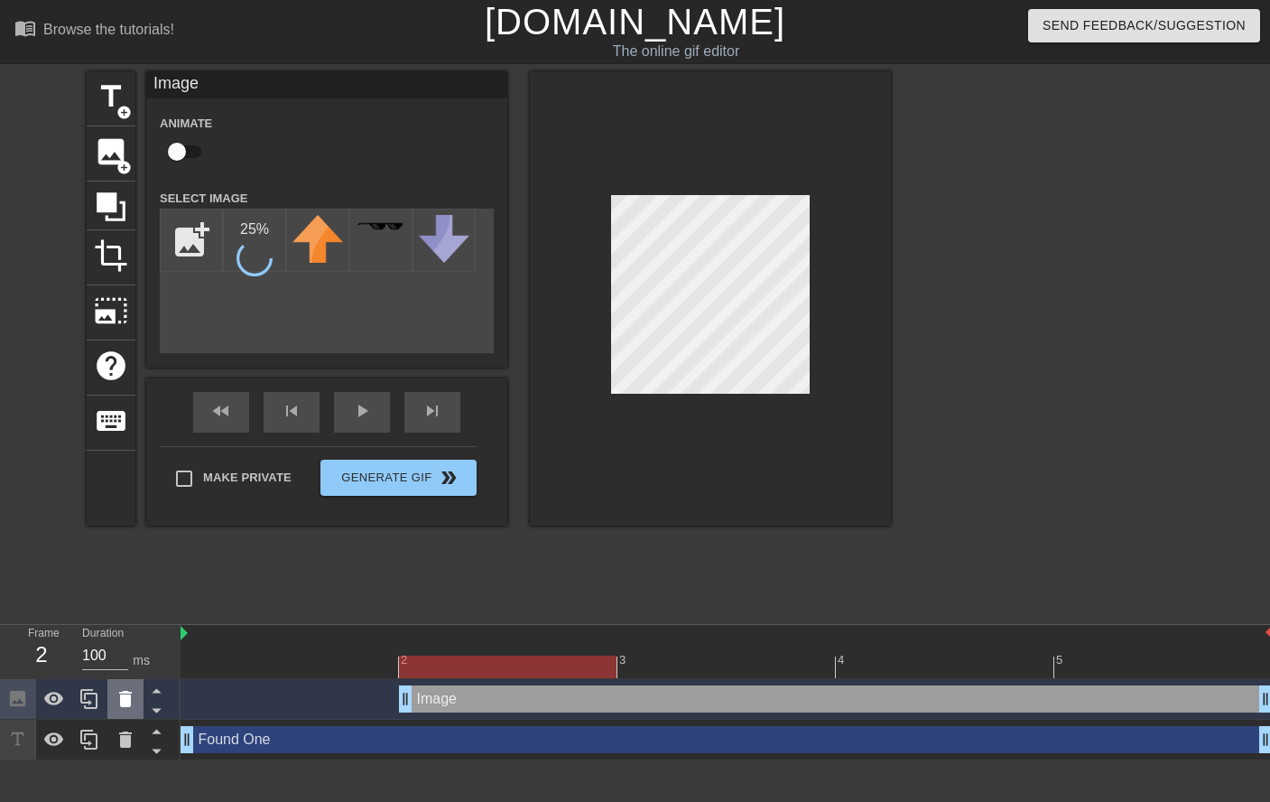
click at [124, 703] on icon at bounding box center [125, 699] width 13 height 16
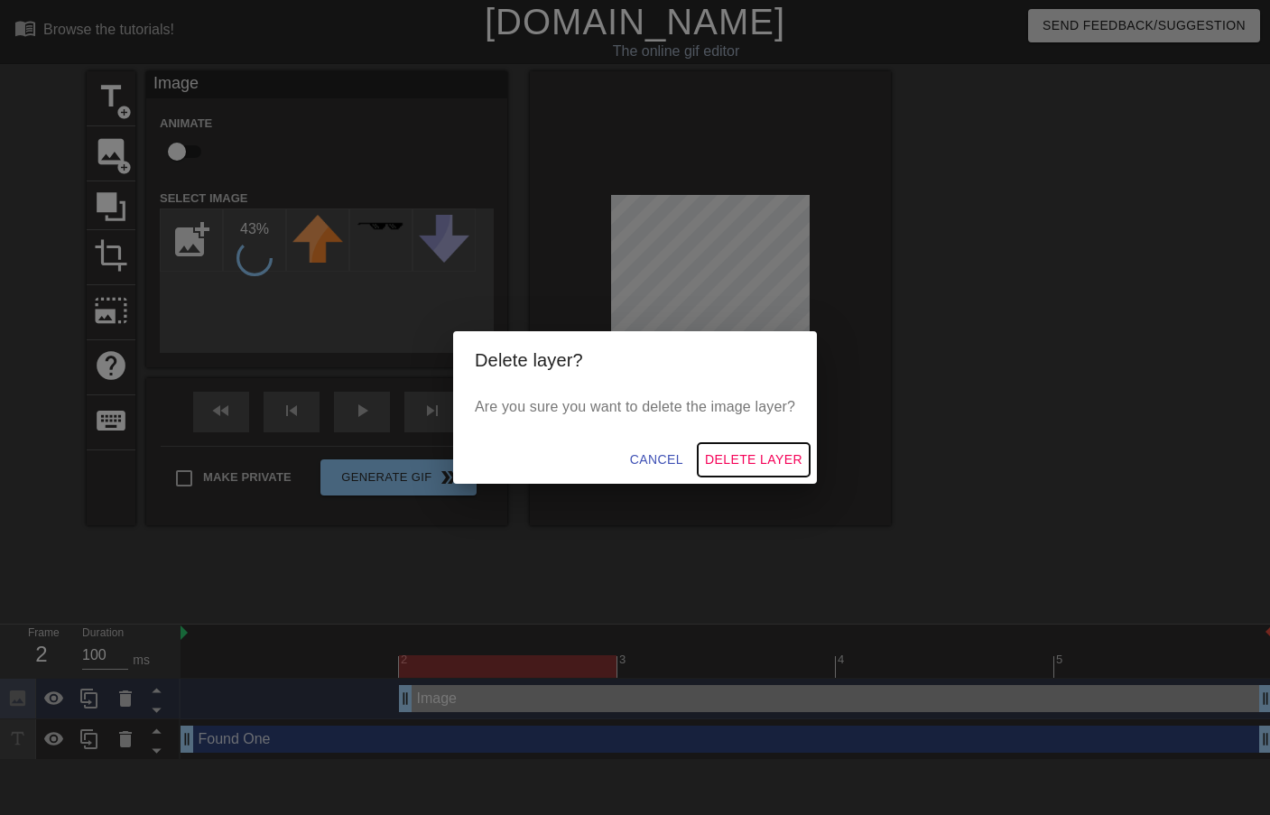
click at [767, 457] on span "Delete Layer" at bounding box center [754, 460] width 98 height 23
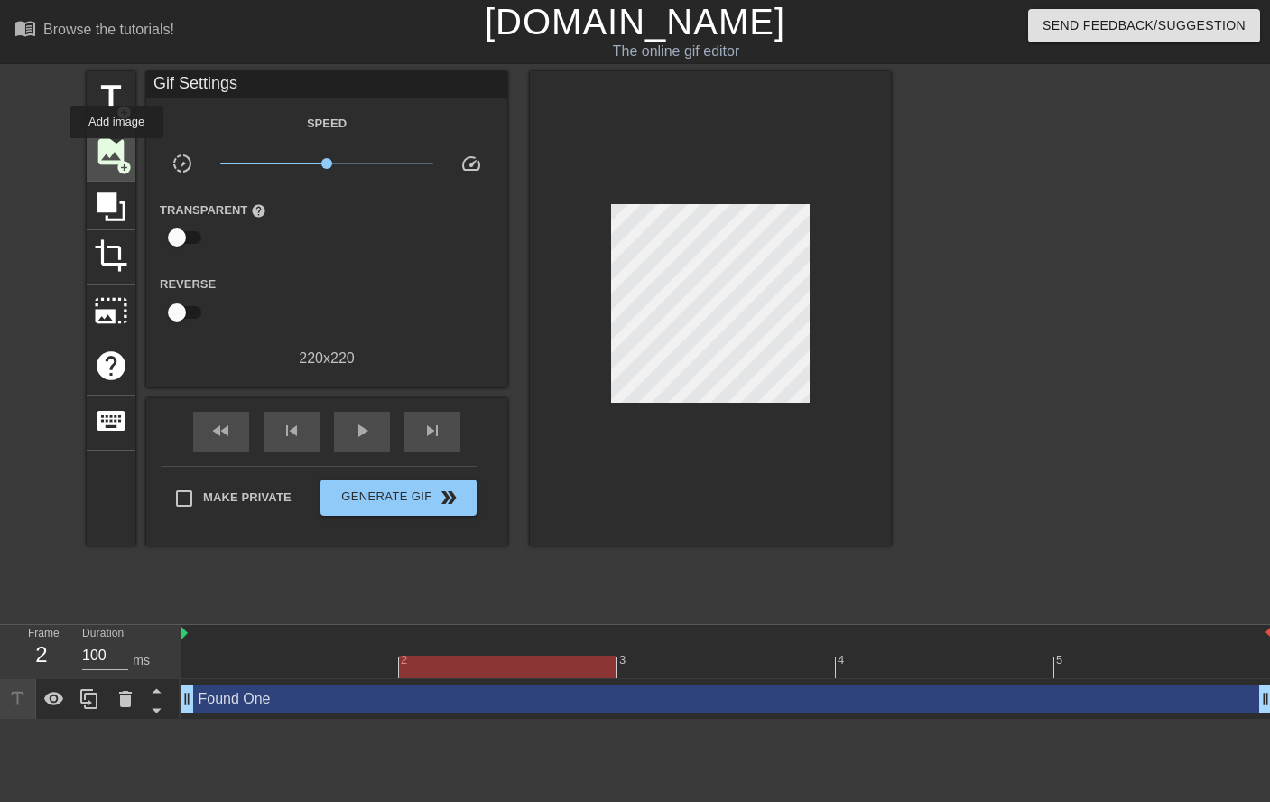
click at [116, 151] on span "image" at bounding box center [111, 152] width 34 height 34
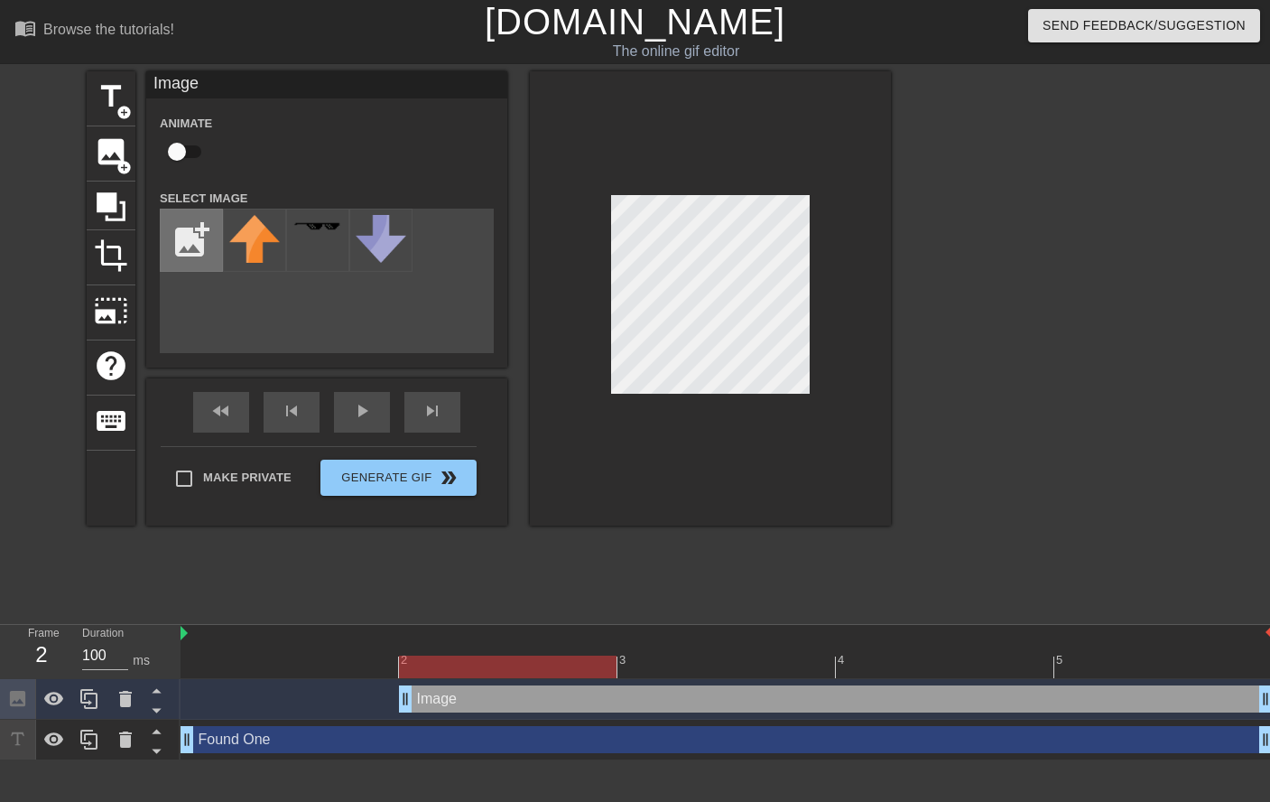
click at [209, 241] on input "file" at bounding box center [191, 239] width 61 height 61
type input "C:\fakepath\39gs95qe-b.png"
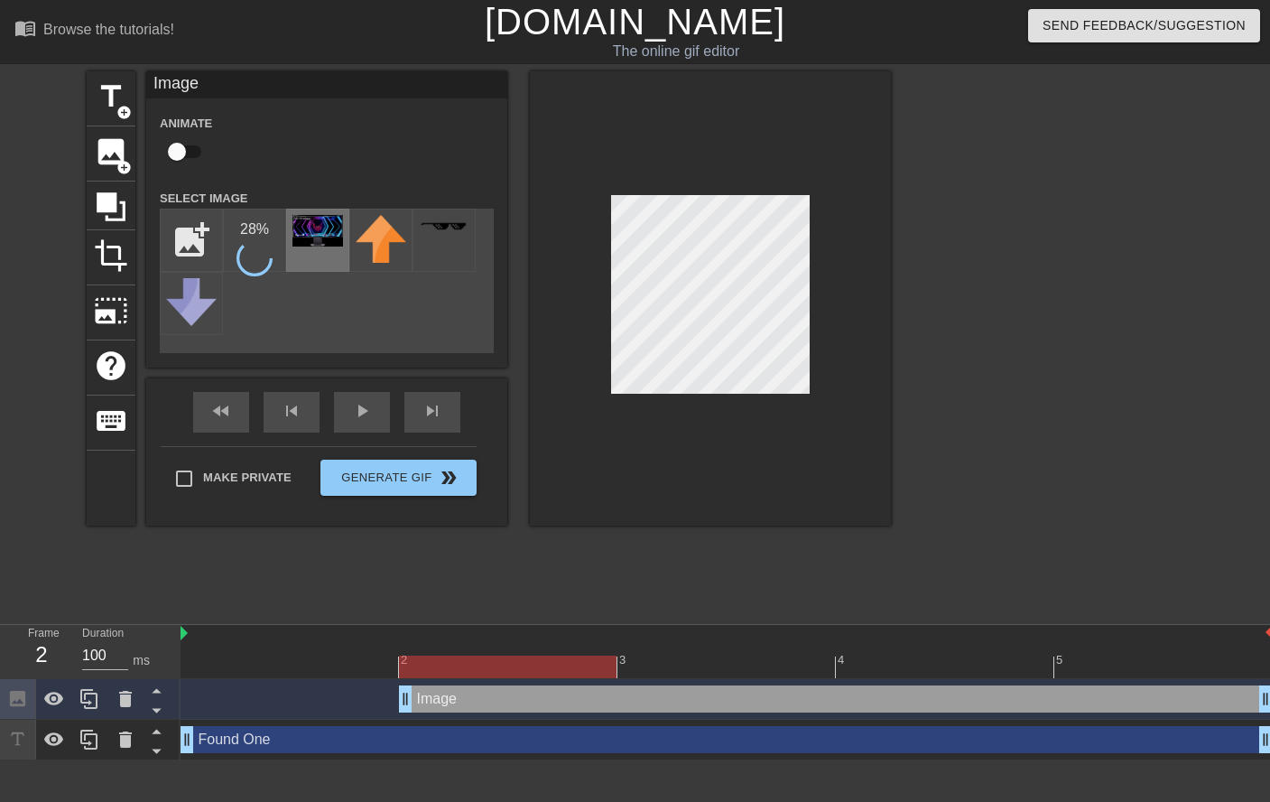
click at [306, 227] on img at bounding box center [318, 231] width 51 height 32
click at [956, 472] on div "title add_circle image add_circle crop photo_size_select_large help keyboard Im…" at bounding box center [635, 342] width 1270 height 542
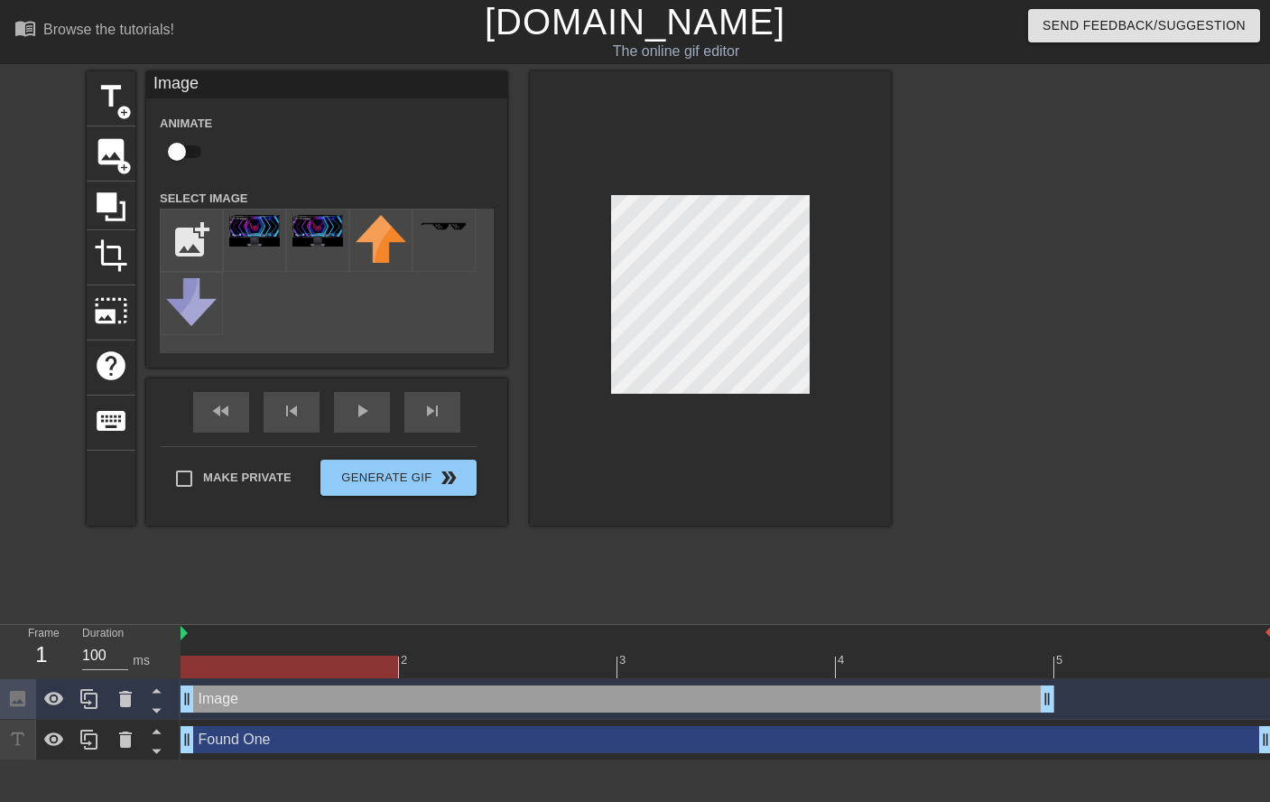
drag, startPoint x: 481, startPoint y: 702, endPoint x: 347, endPoint y: 697, distance: 134.6
click at [347, 697] on div "Image drag_handle drag_handle" at bounding box center [618, 698] width 874 height 27
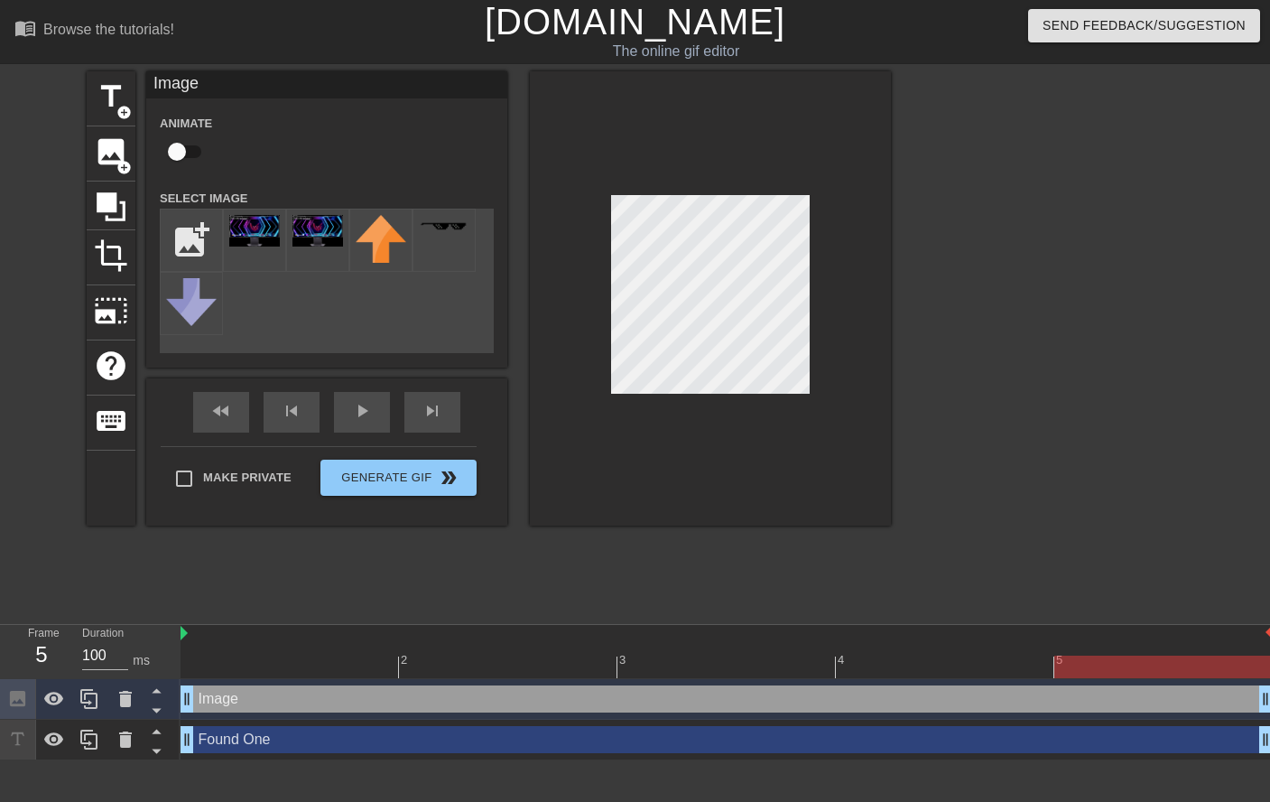
drag, startPoint x: 1049, startPoint y: 692, endPoint x: 1214, endPoint y: 679, distance: 165.7
click at [1214, 678] on div "2 3 4 5 Image drag_handle drag_handle Found One drag_handle drag_handle" at bounding box center [726, 692] width 1090 height 135
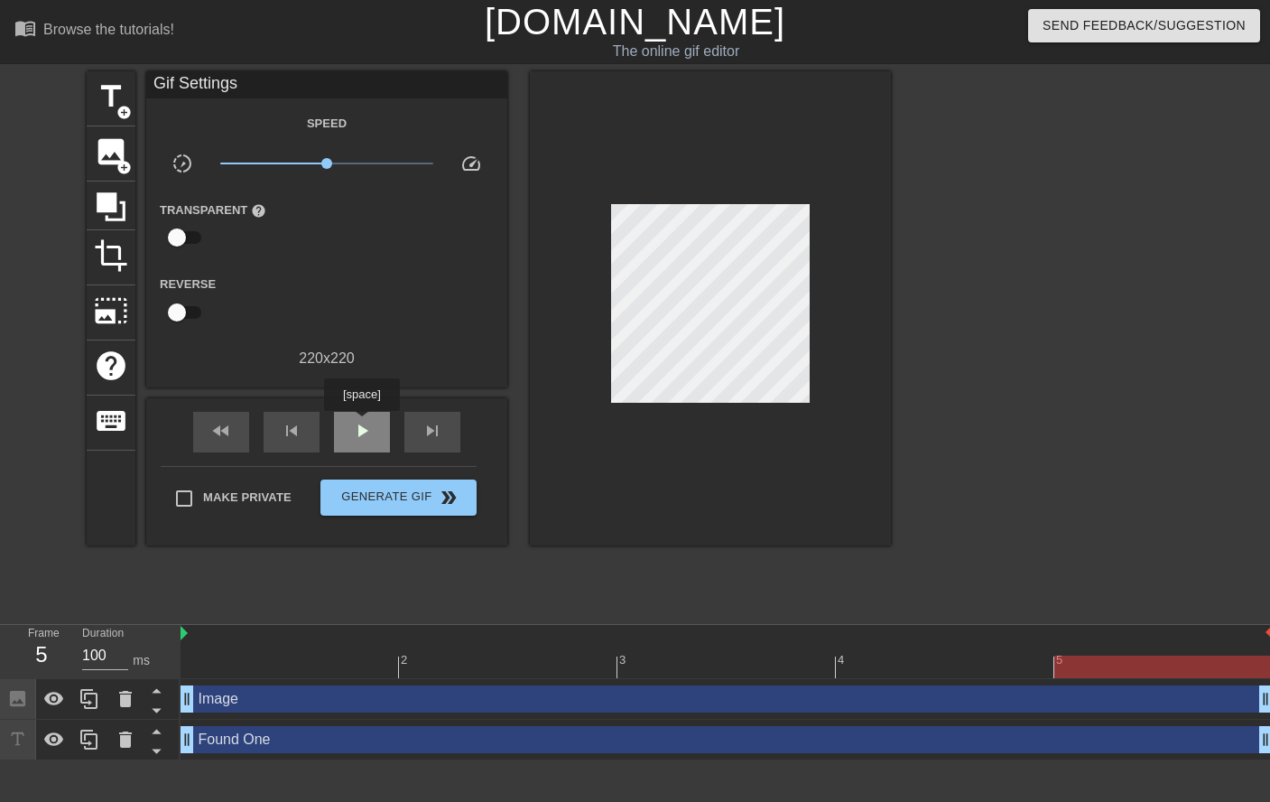
click at [361, 423] on div "play_arrow" at bounding box center [362, 432] width 56 height 41
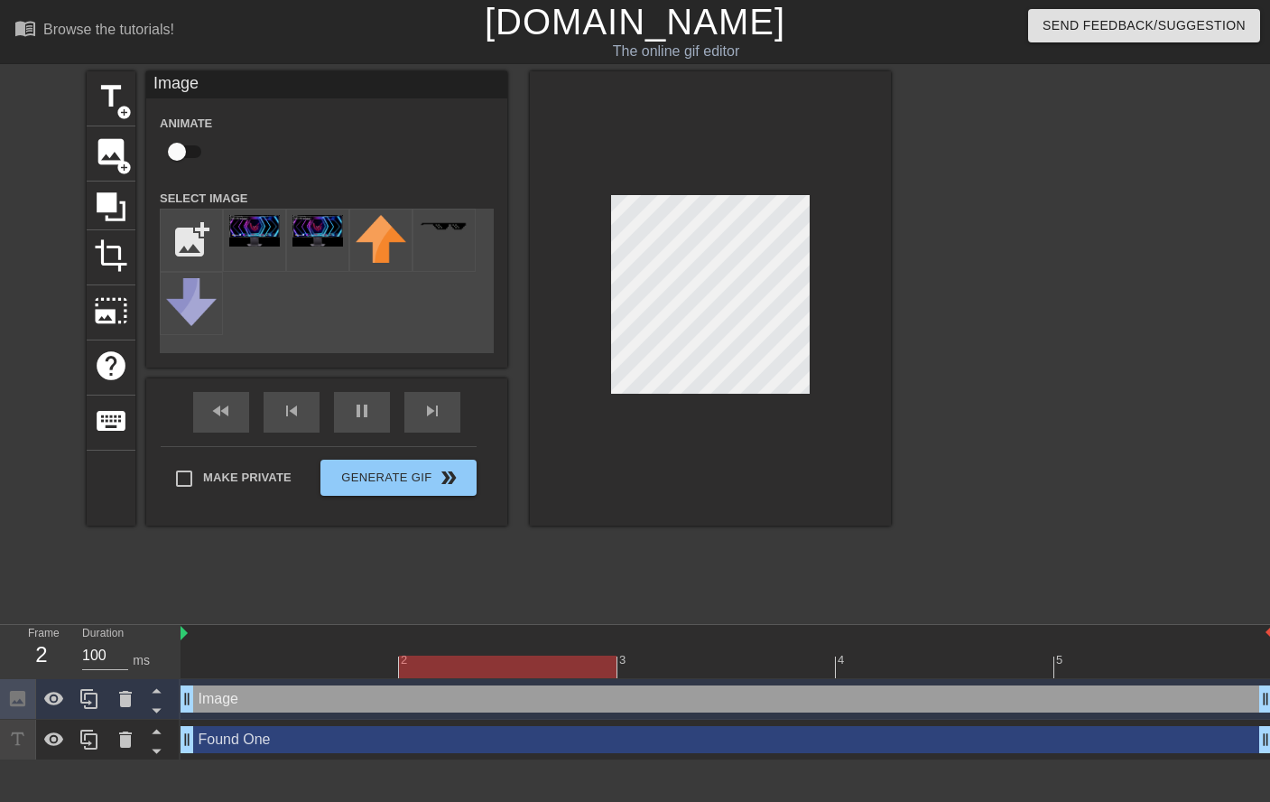
drag, startPoint x: 232, startPoint y: 745, endPoint x: 229, endPoint y: 683, distance: 61.5
click at [229, 683] on div "Image drag_handle drag_handle Found One drag_handle drag_handle" at bounding box center [726, 719] width 1090 height 81
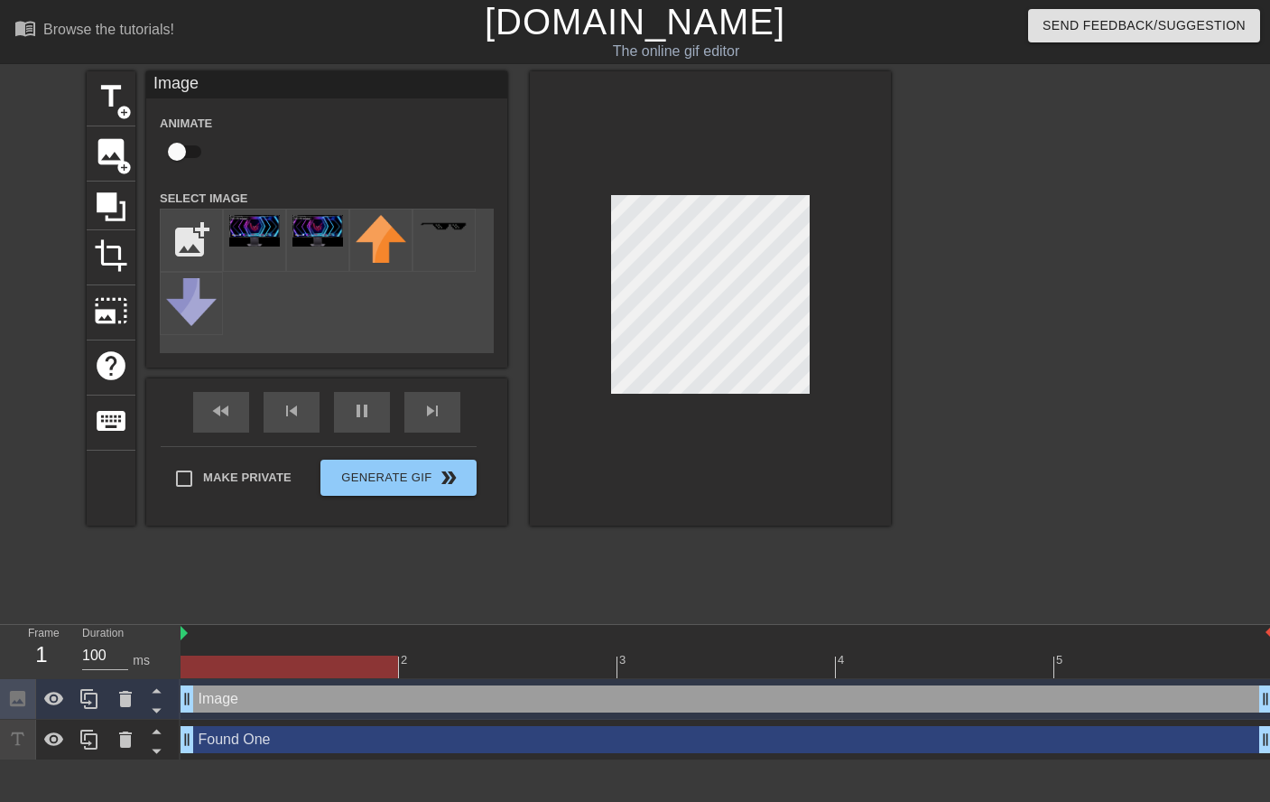
drag, startPoint x: 230, startPoint y: 702, endPoint x: 228, endPoint y: 778, distance: 76.8
click at [228, 760] on html "menu_book Browse the tutorials! [DOMAIN_NAME] The online gif editor Send Feedba…" at bounding box center [635, 380] width 1270 height 760
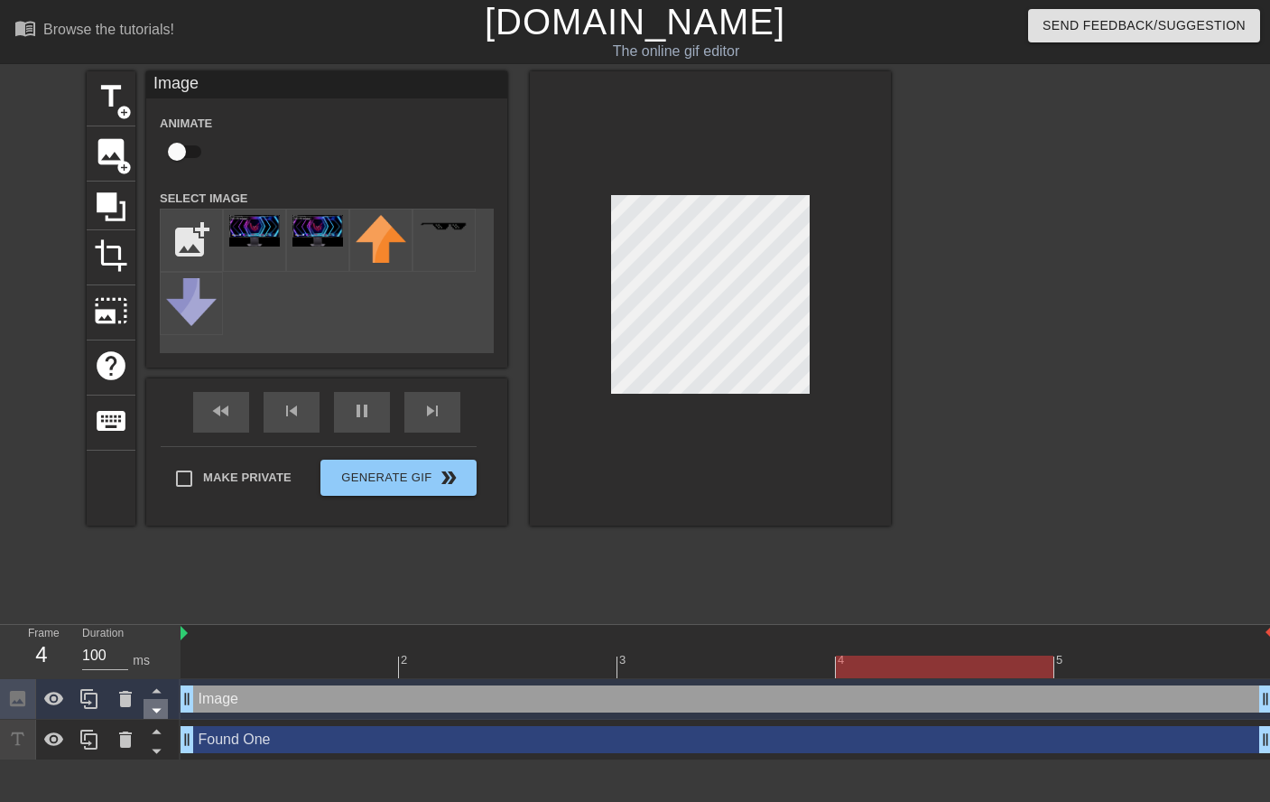
click at [147, 710] on icon at bounding box center [156, 710] width 23 height 23
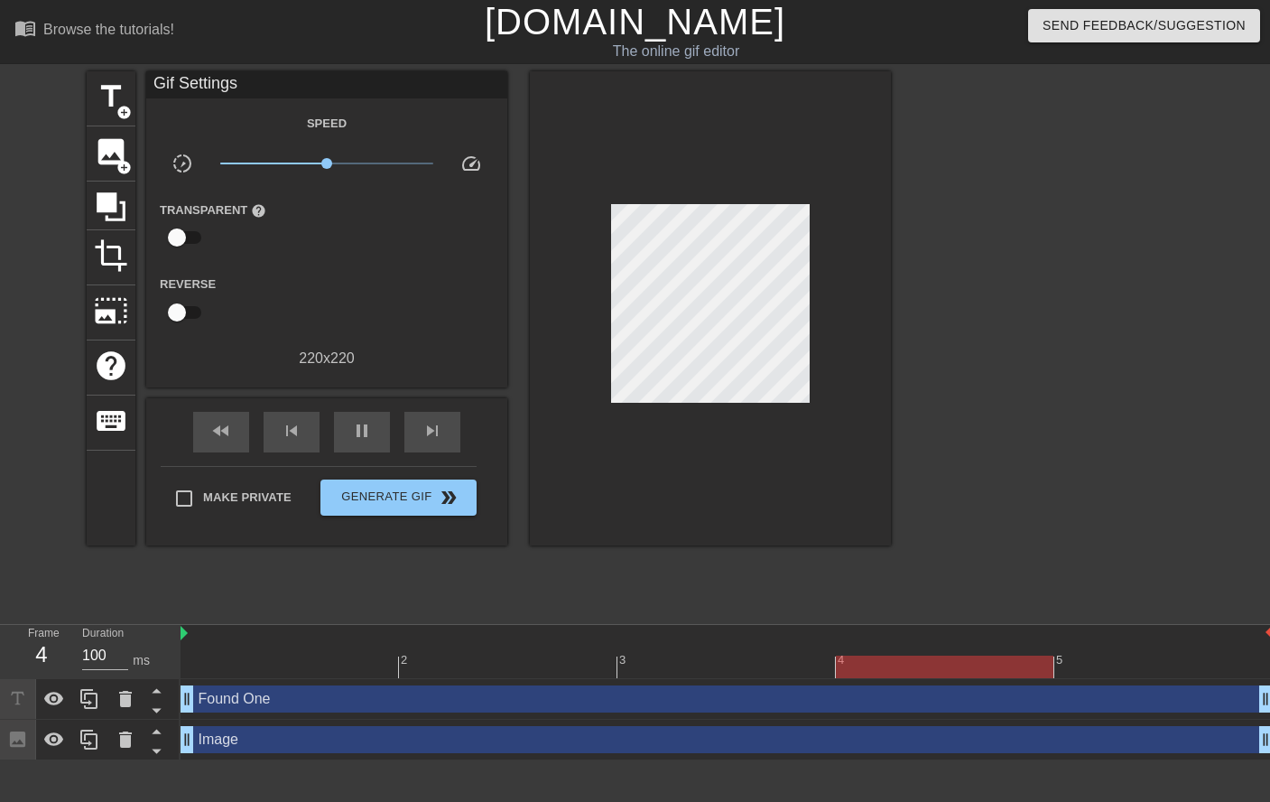
click at [957, 343] on div at bounding box center [1048, 342] width 271 height 542
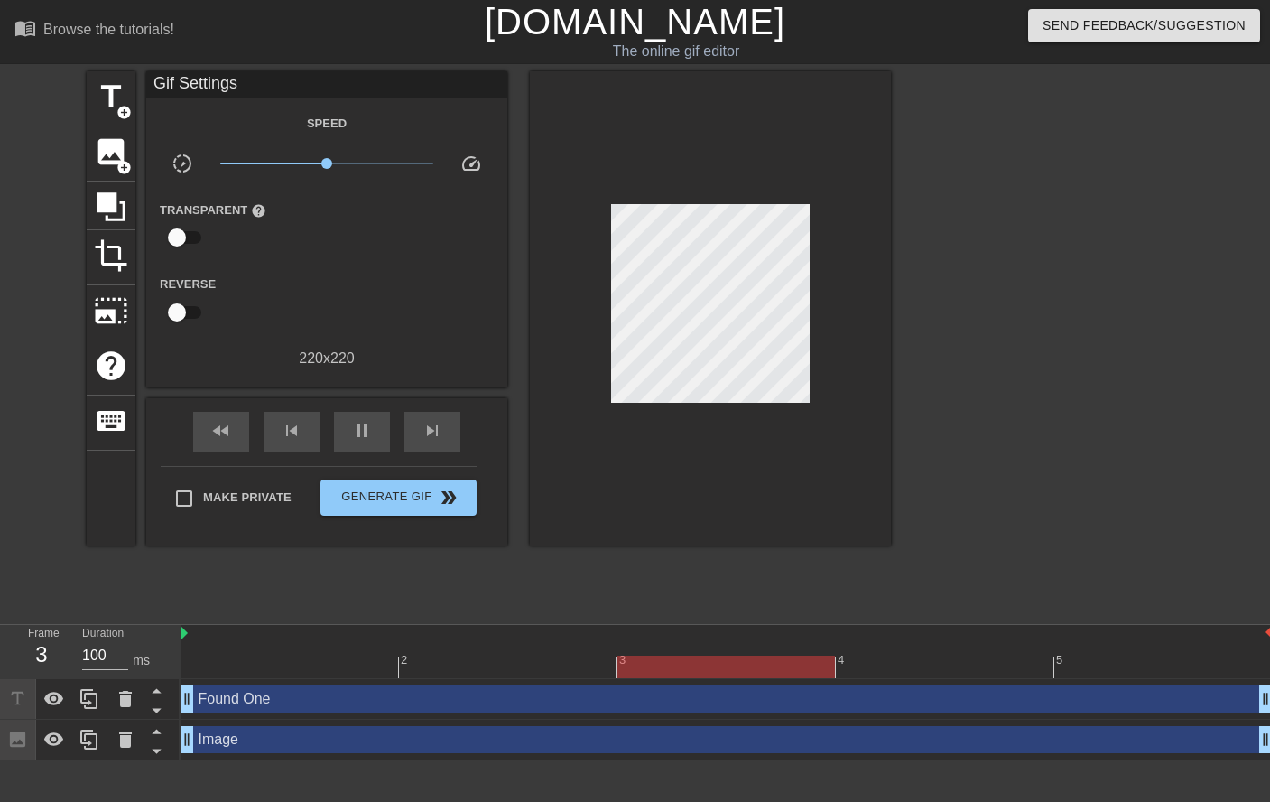
click at [282, 739] on div "Image drag_handle drag_handle" at bounding box center [727, 739] width 1092 height 27
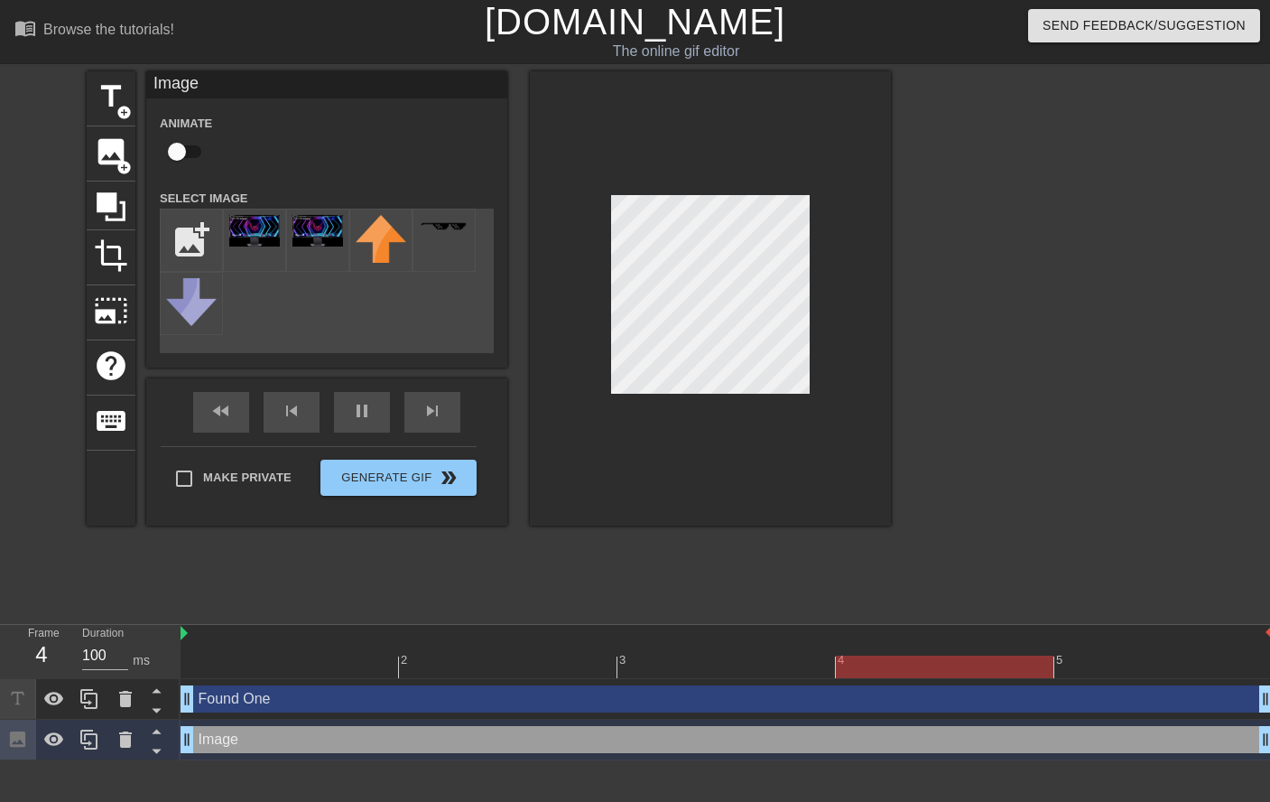
click at [302, 706] on div "Found One drag_handle drag_handle" at bounding box center [727, 698] width 1092 height 27
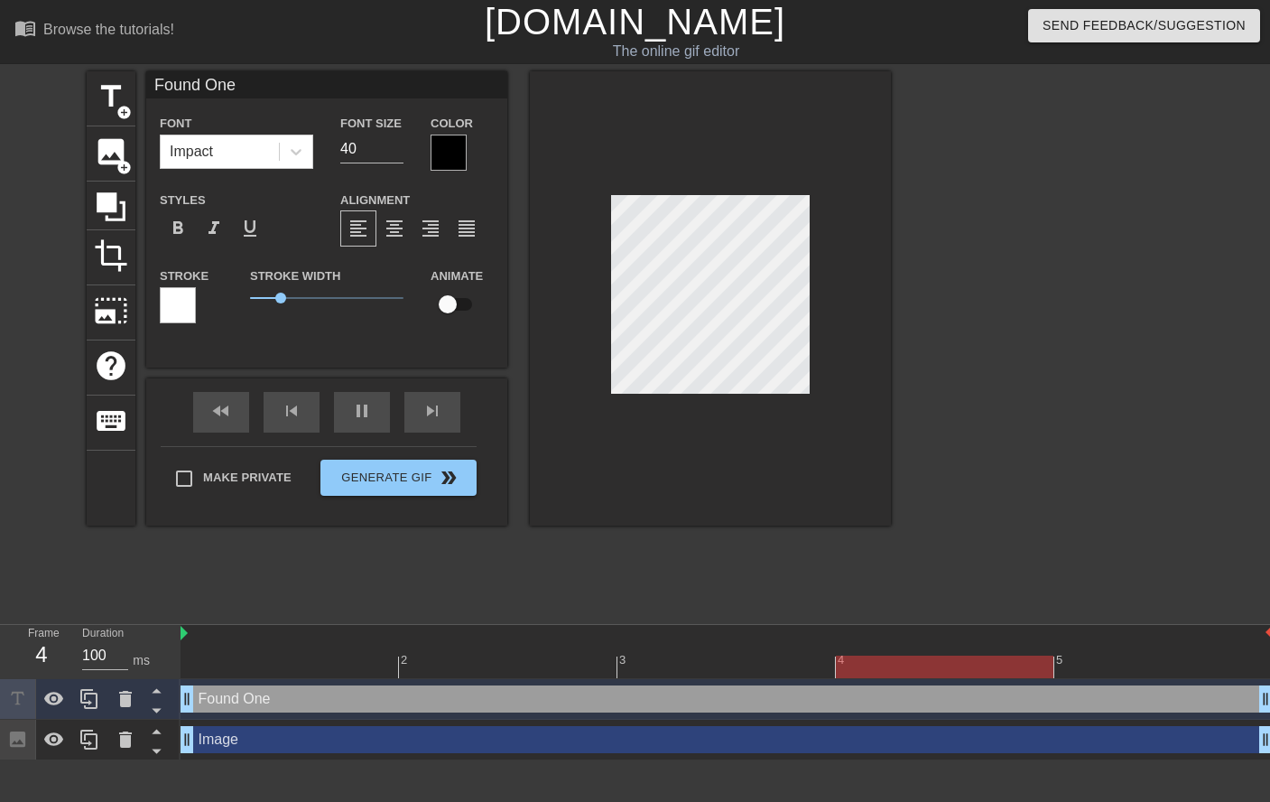
click at [998, 374] on div at bounding box center [1048, 342] width 271 height 542
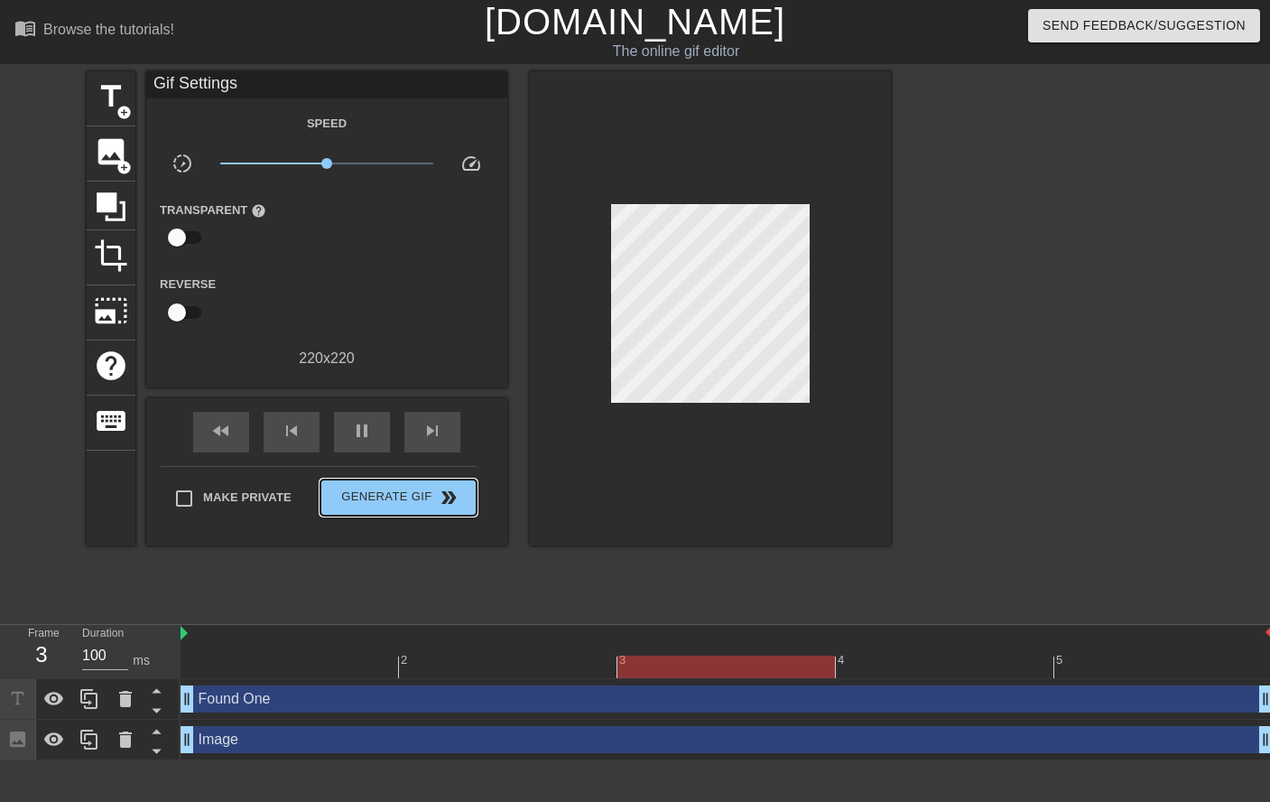
click at [409, 496] on span "Generate Gif double_arrow" at bounding box center [399, 498] width 142 height 22
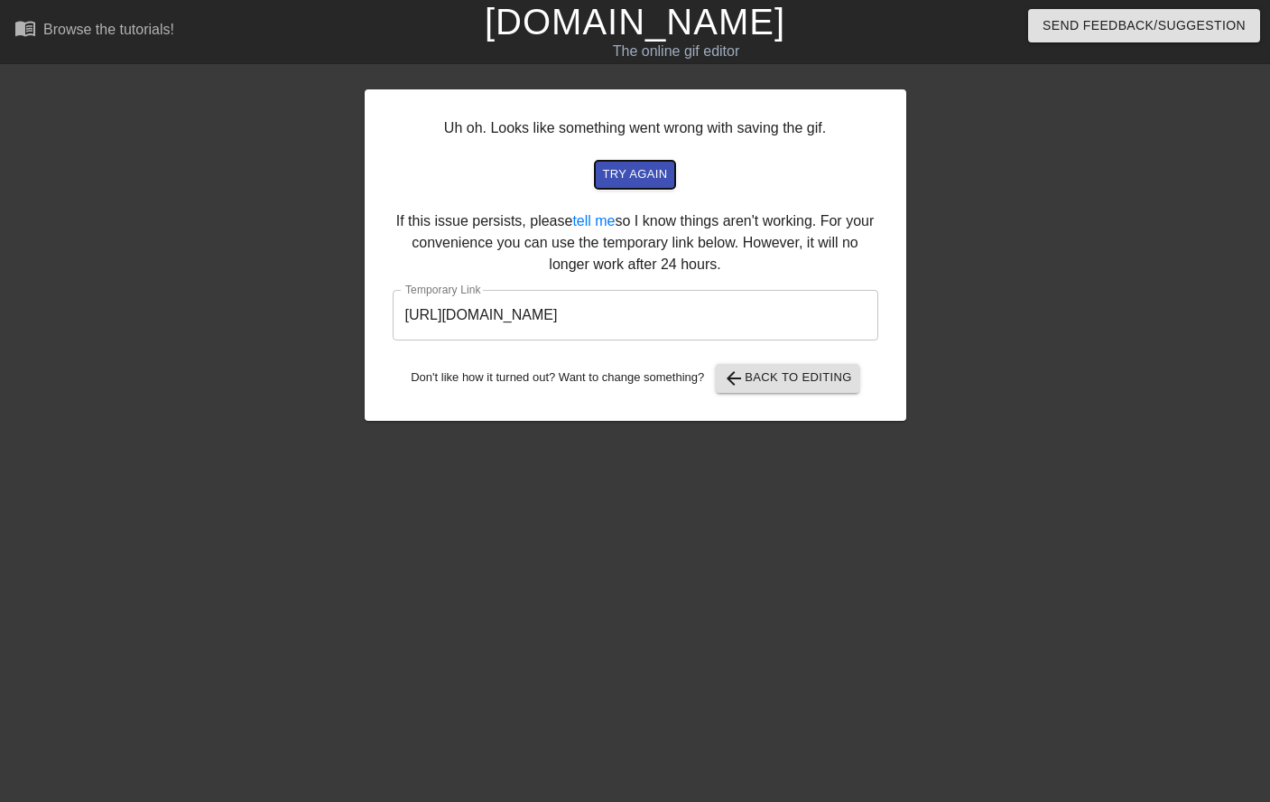
click at [641, 180] on span "try again" at bounding box center [634, 174] width 65 height 21
click at [736, 385] on span "arrow_back" at bounding box center [734, 378] width 22 height 22
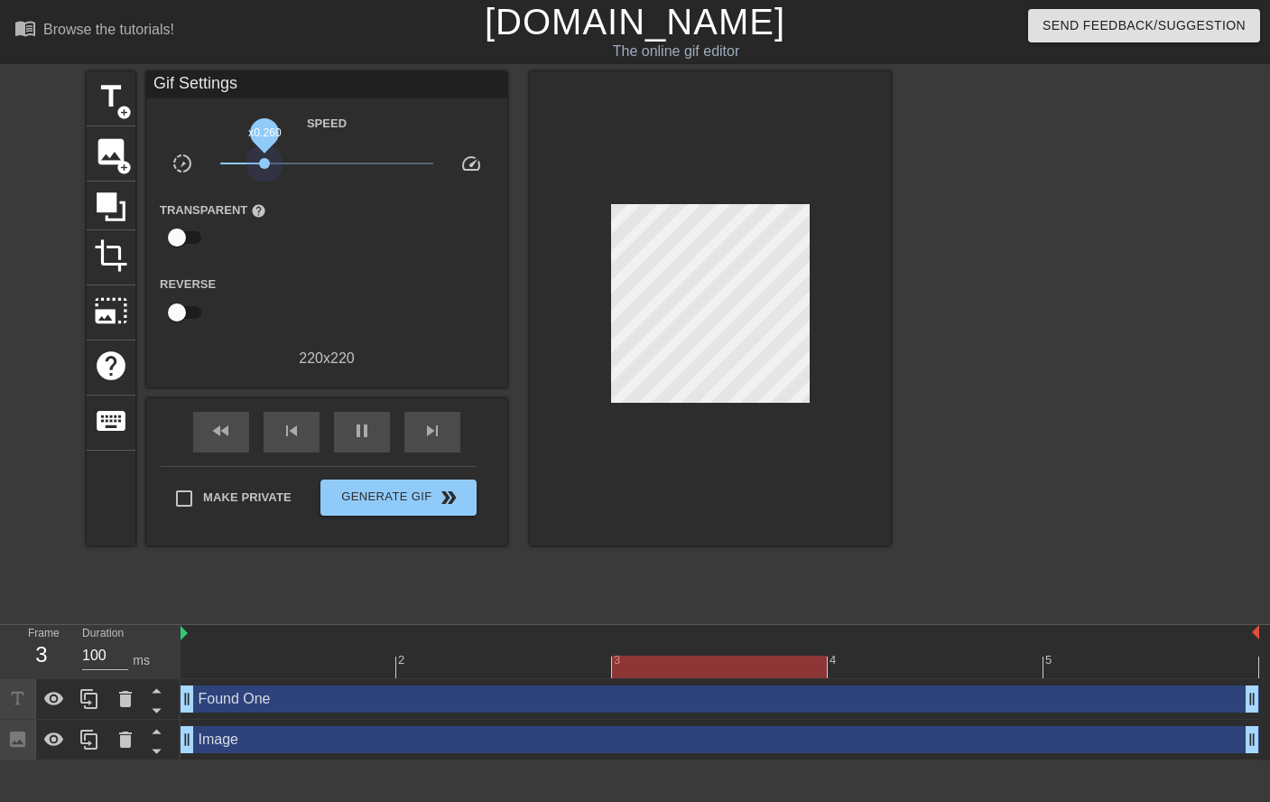
drag, startPoint x: 330, startPoint y: 165, endPoint x: 256, endPoint y: 170, distance: 74.2
click at [256, 170] on span "x0.260" at bounding box center [327, 164] width 214 height 22
drag, startPoint x: 257, startPoint y: 161, endPoint x: 283, endPoint y: 159, distance: 25.3
click at [283, 159] on span "x0.385" at bounding box center [282, 163] width 11 height 11
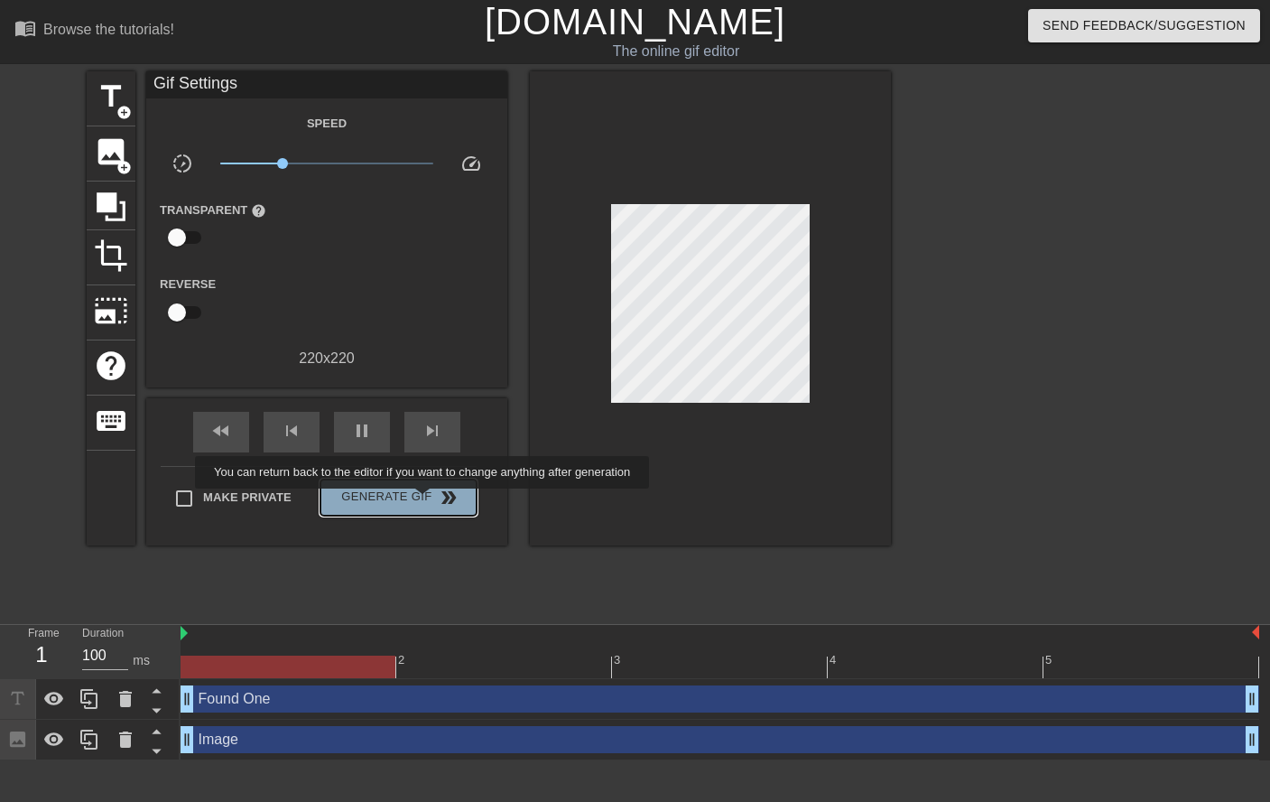
click at [424, 501] on span "Generate Gif double_arrow" at bounding box center [399, 498] width 142 height 22
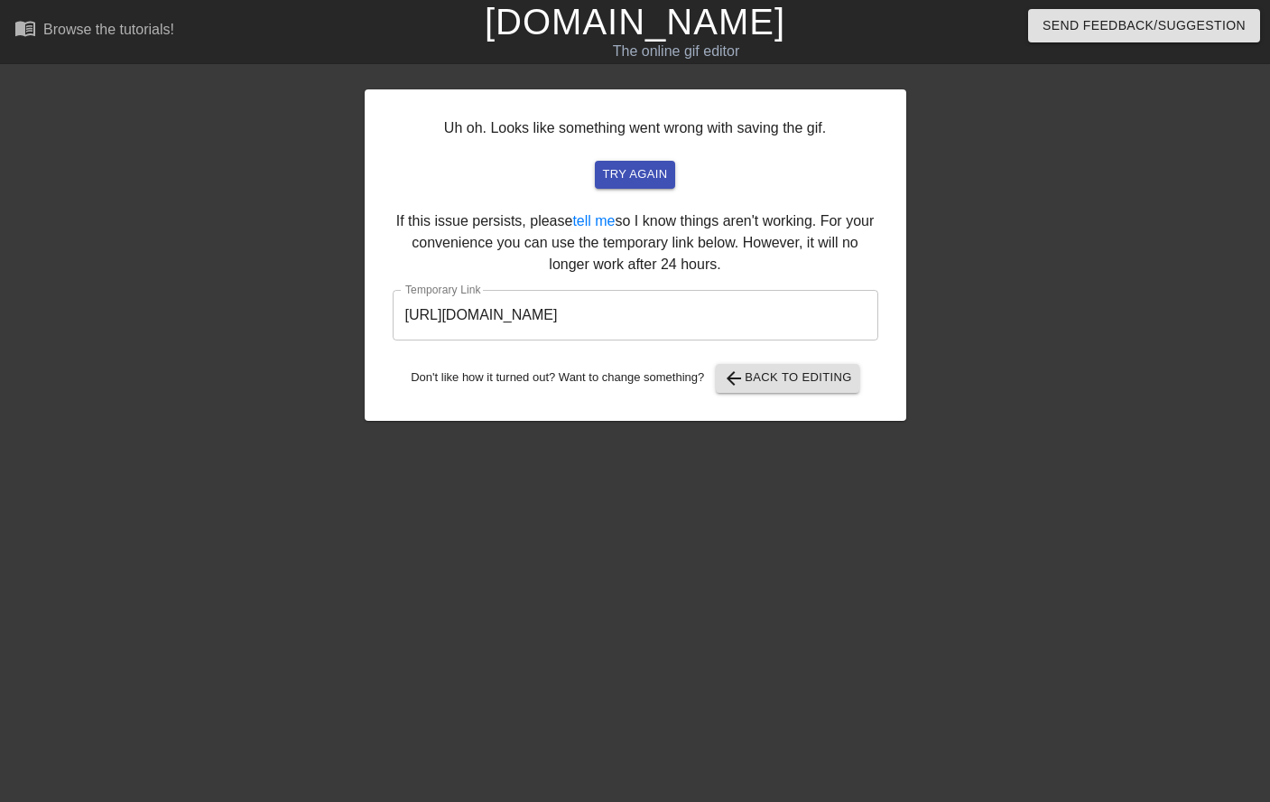
click at [649, 325] on input "[URL][DOMAIN_NAME]" at bounding box center [636, 315] width 486 height 51
click at [629, 160] on div "Uh oh. Looks like something went wrong with saving the gif. try again If this i…" at bounding box center [636, 254] width 542 height 331
click at [785, 383] on span "arrow_back Back to Editing" at bounding box center [787, 378] width 129 height 22
